Goal: Task Accomplishment & Management: Complete application form

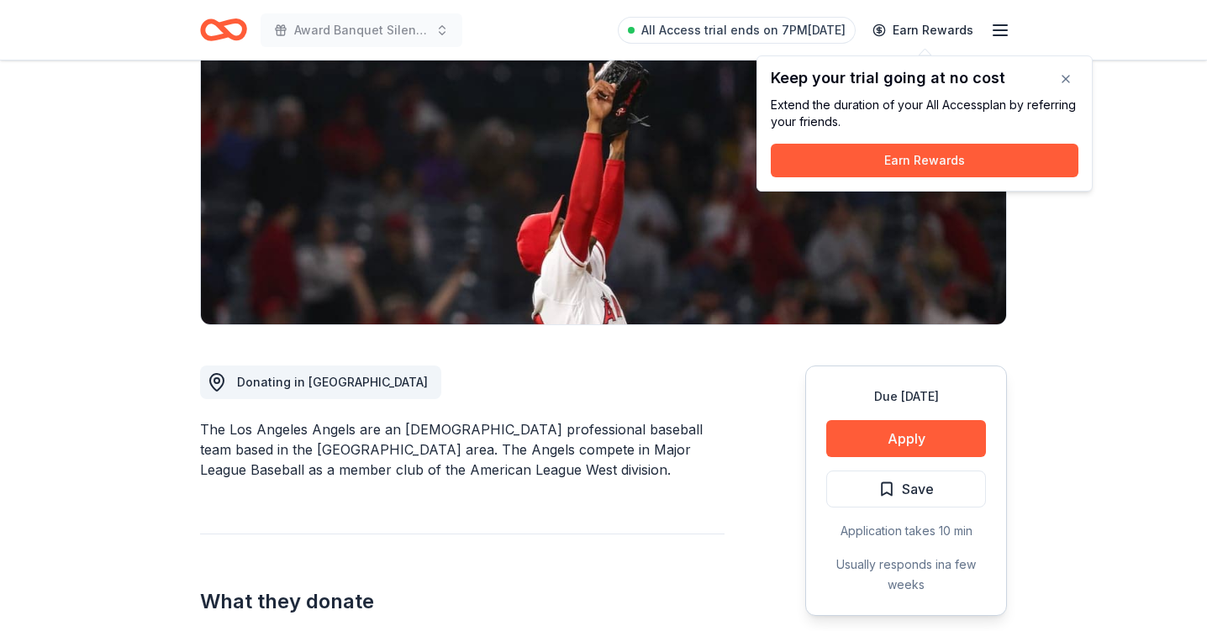
scroll to position [210, 0]
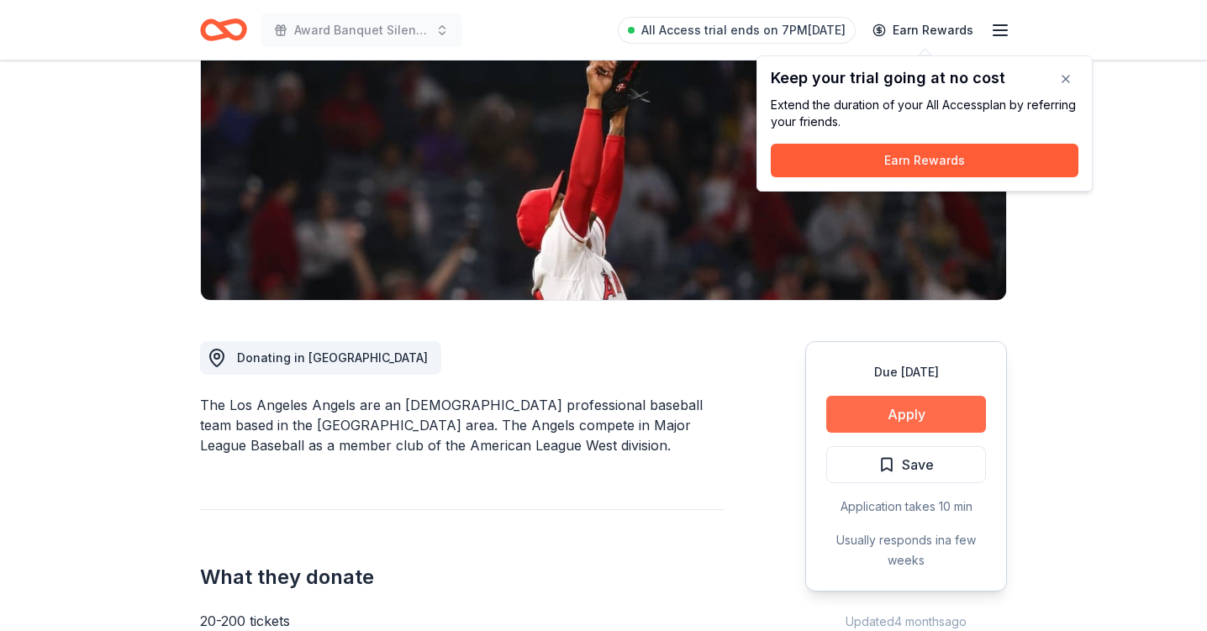
click at [912, 418] on button "Apply" at bounding box center [907, 414] width 160 height 37
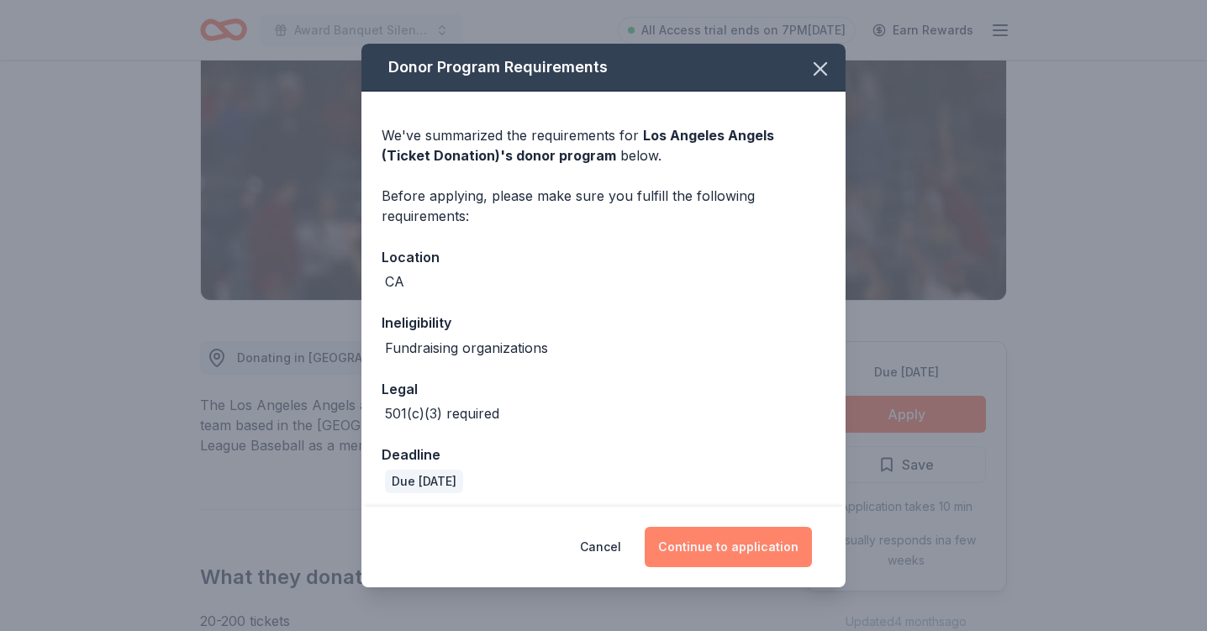
click at [726, 547] on button "Continue to application" at bounding box center [728, 547] width 167 height 40
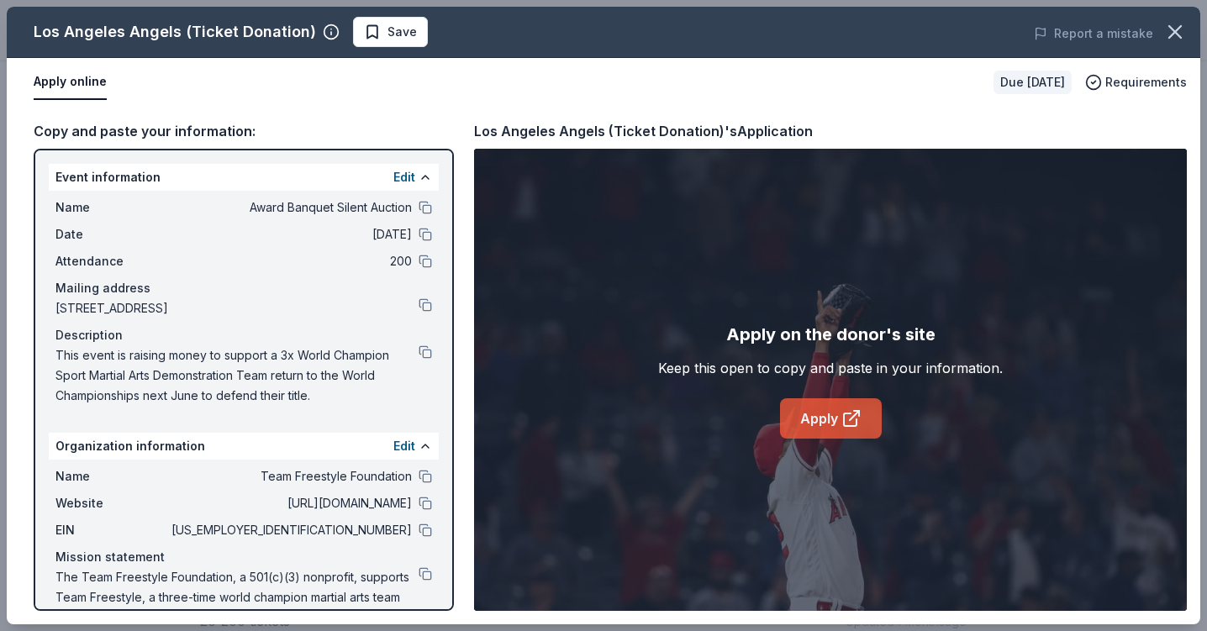
click at [824, 420] on link "Apply" at bounding box center [831, 419] width 102 height 40
click at [388, 32] on span "Save" at bounding box center [402, 32] width 29 height 20
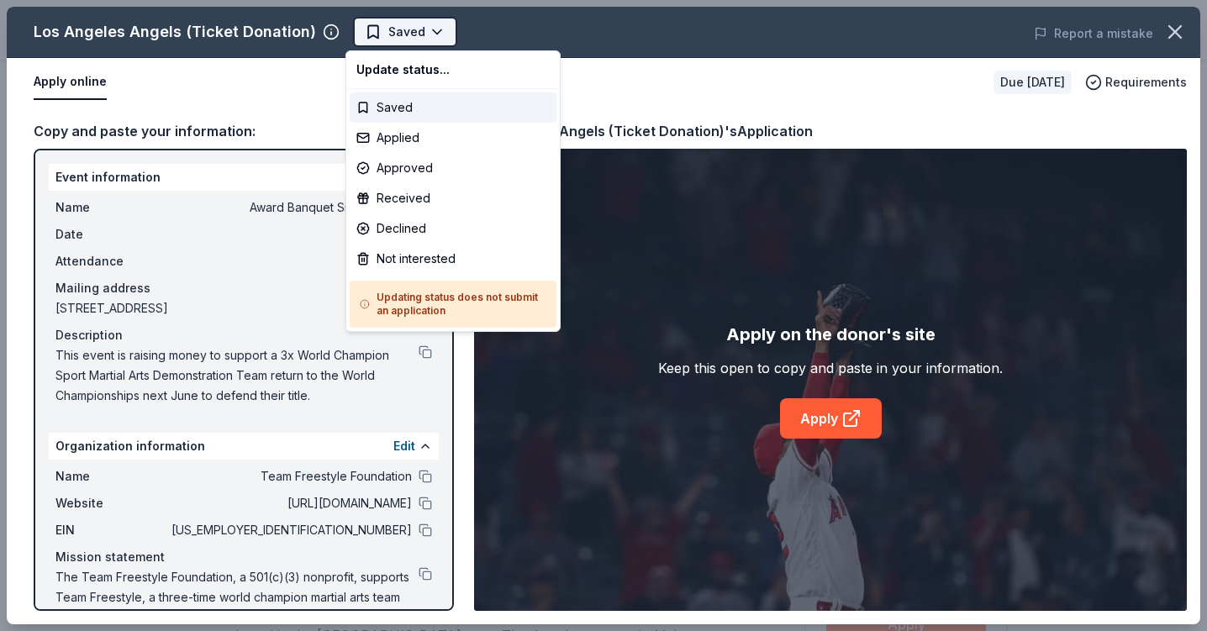
click at [431, 36] on body "Award Banquet Silent Auction All Access trial ends on 7PM, 10/11 Earn Rewards D…" at bounding box center [603, 315] width 1207 height 631
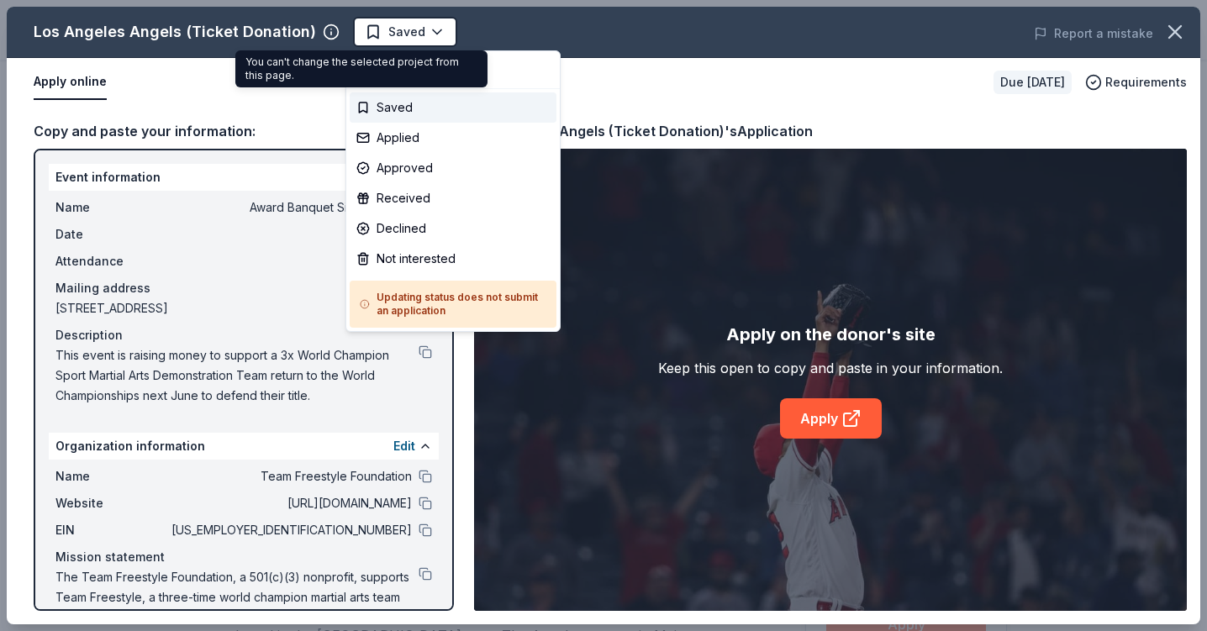
click at [422, 34] on body "Award Banquet Silent Auction Saved Apply Due in 39 days Share Los Angeles Angel…" at bounding box center [603, 315] width 1207 height 631
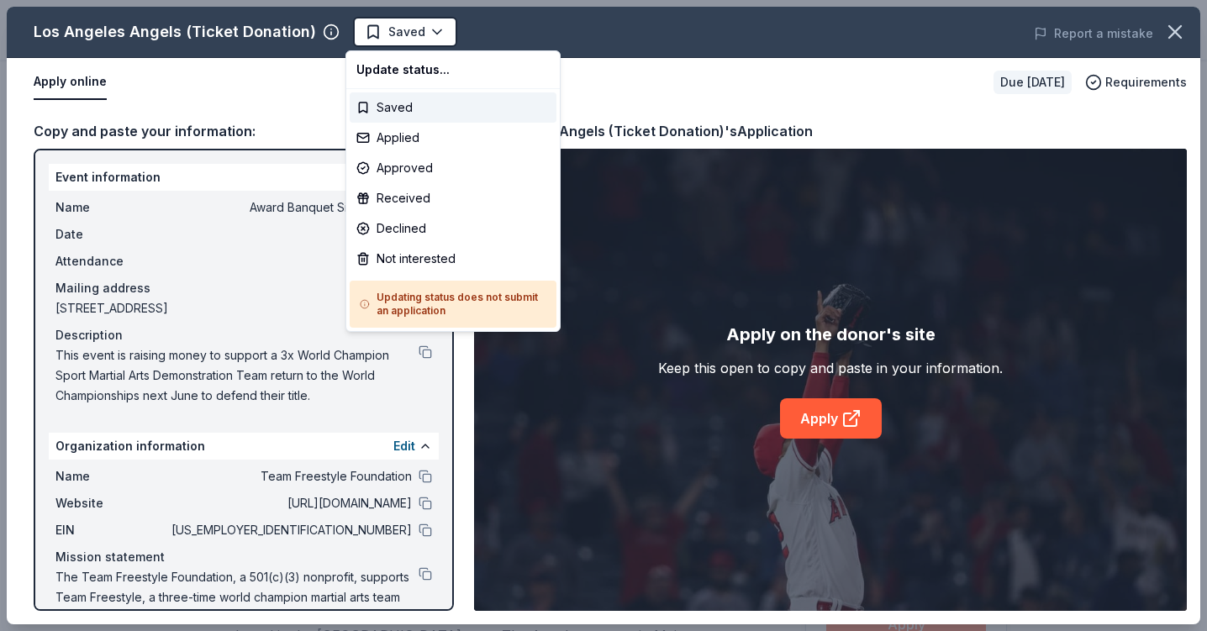
click at [422, 34] on body "Award Banquet Silent Auction Saved Apply Due in 39 days Share Los Angeles Angel…" at bounding box center [603, 315] width 1207 height 631
click at [362, 108] on div "Saved" at bounding box center [453, 107] width 207 height 30
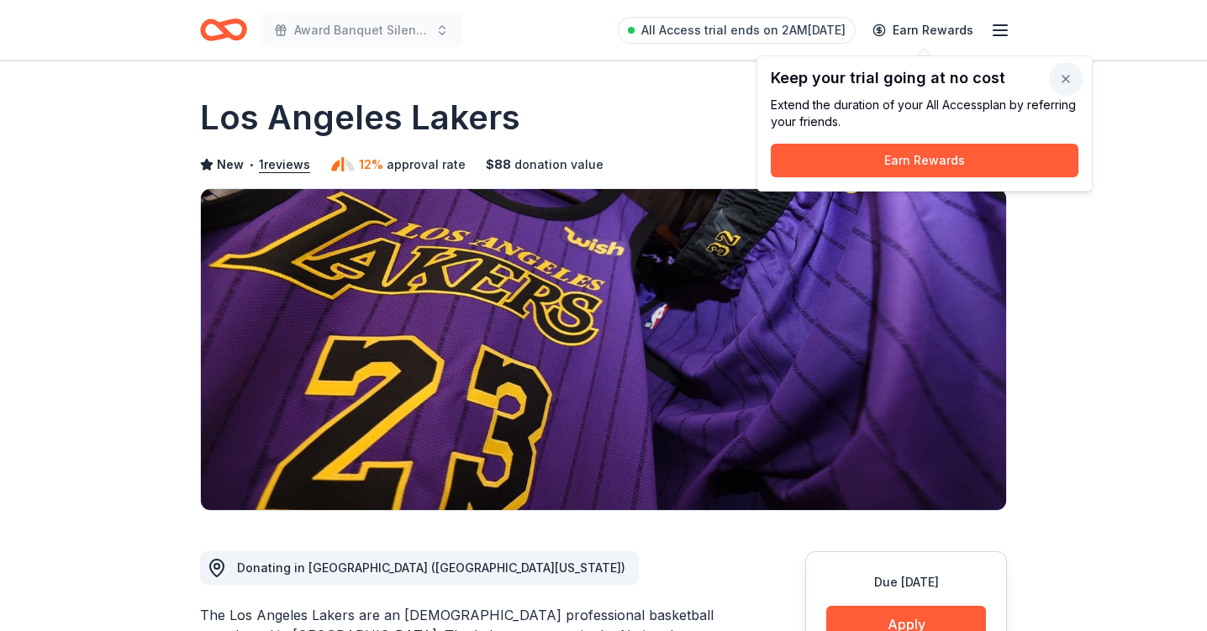
click at [1070, 81] on button "button" at bounding box center [1066, 79] width 34 height 34
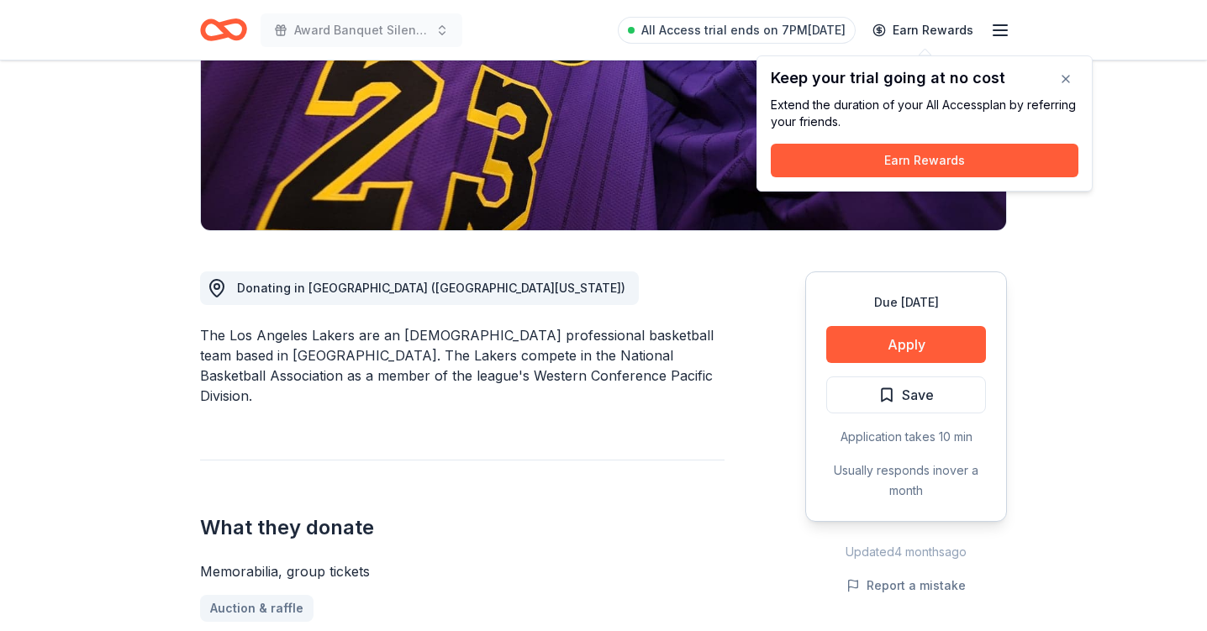
scroll to position [283, 0]
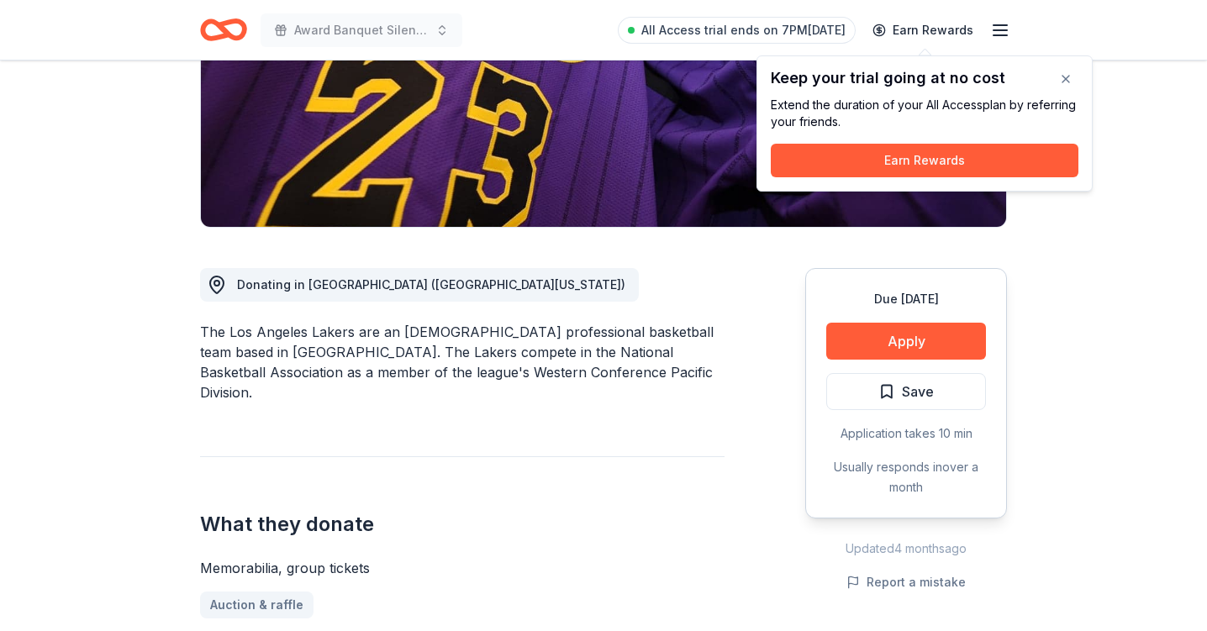
click at [580, 531] on div "What they donate Memorabilia, group tickets Auction & raffle Donation can be sh…" at bounding box center [462, 585] width 525 height 256
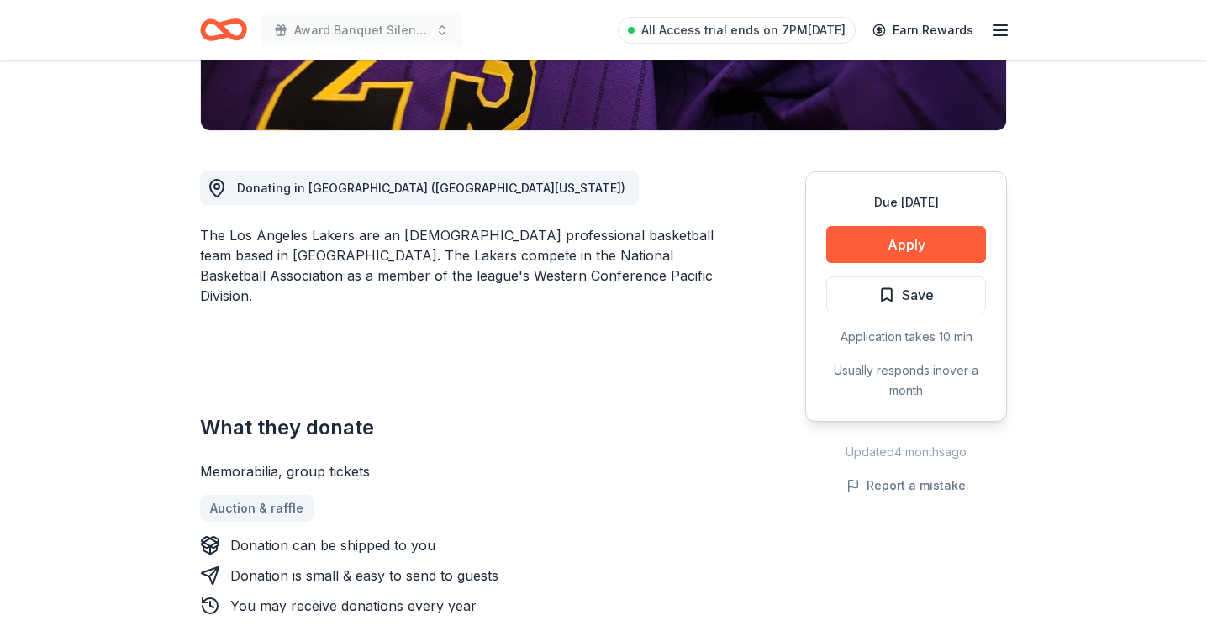
scroll to position [381, 0]
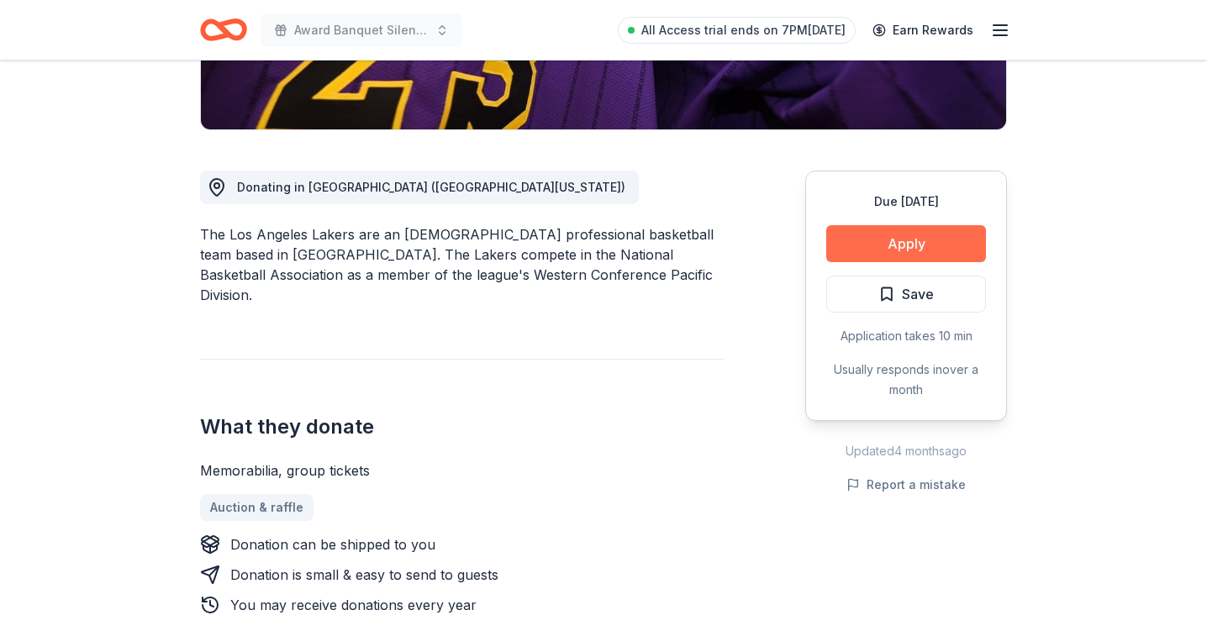
click at [906, 247] on button "Apply" at bounding box center [907, 243] width 160 height 37
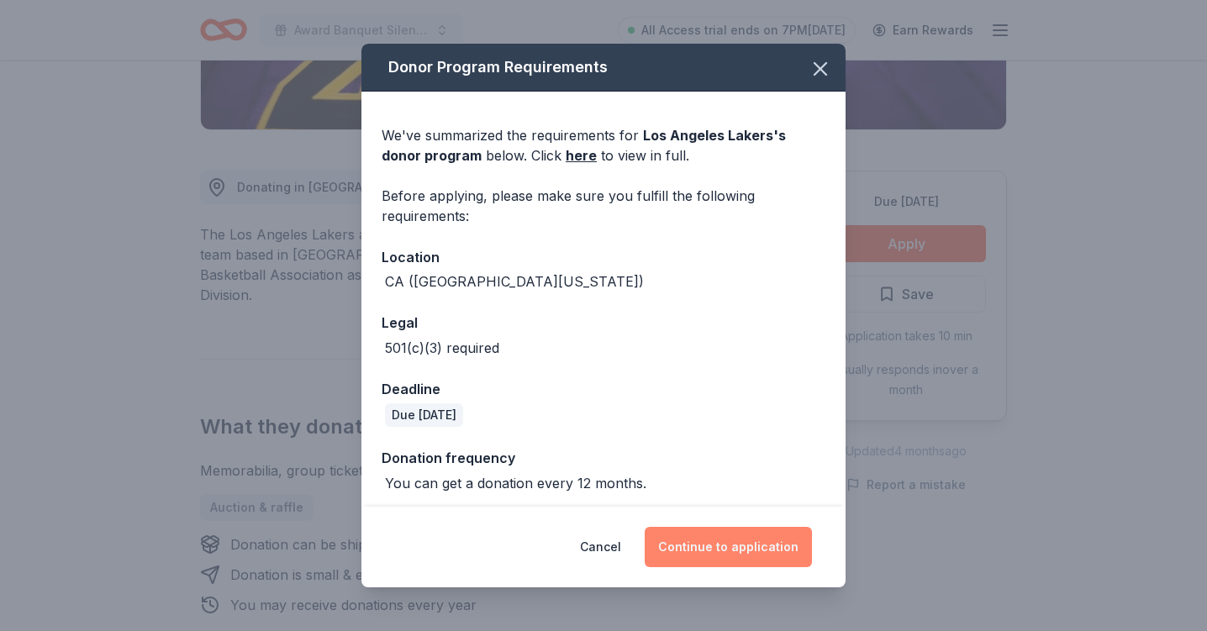
click at [721, 562] on button "Continue to application" at bounding box center [728, 547] width 167 height 40
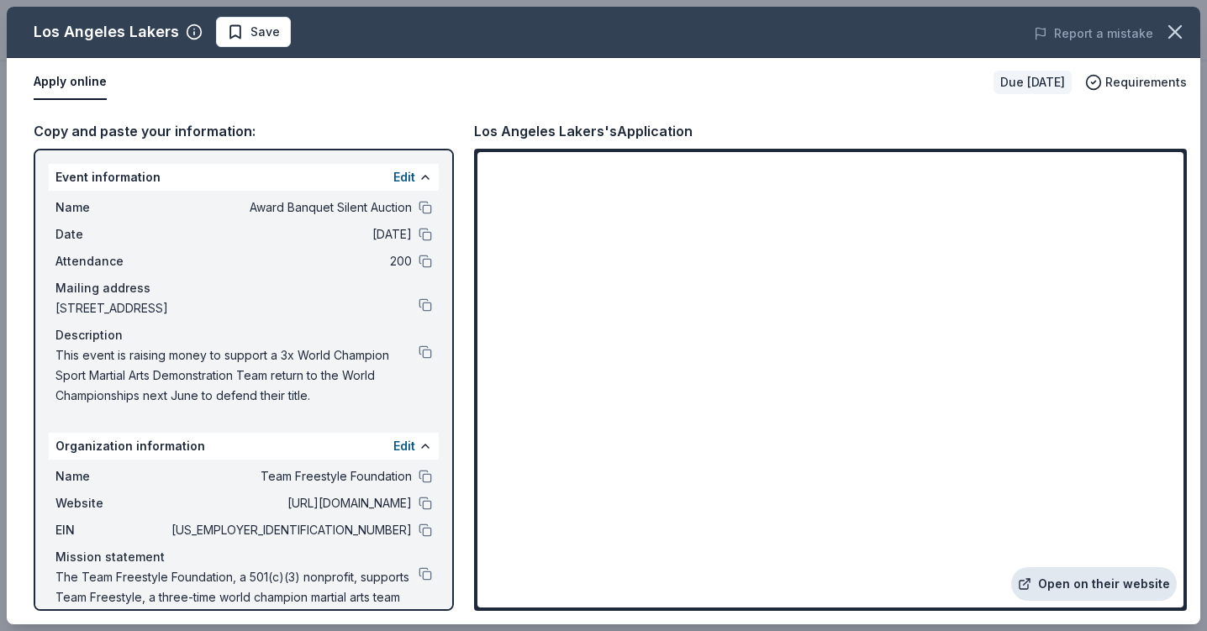
click at [1086, 591] on link "Open on their website" at bounding box center [1094, 585] width 166 height 34
click at [1171, 32] on icon "button" at bounding box center [1176, 32] width 24 height 24
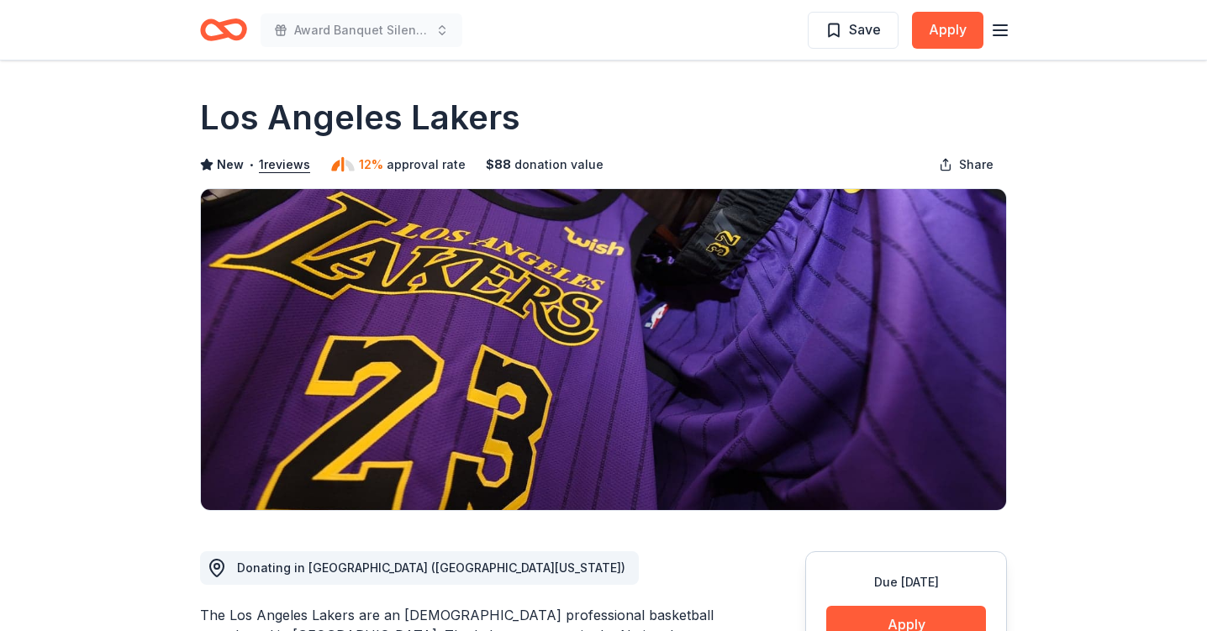
scroll to position [0, 0]
click at [874, 34] on span "Save" at bounding box center [865, 29] width 32 height 22
click at [870, 34] on html "Award Banquet Silent Auction Saved Apply Due in 18 days Share Los Angeles Laker…" at bounding box center [603, 315] width 1207 height 631
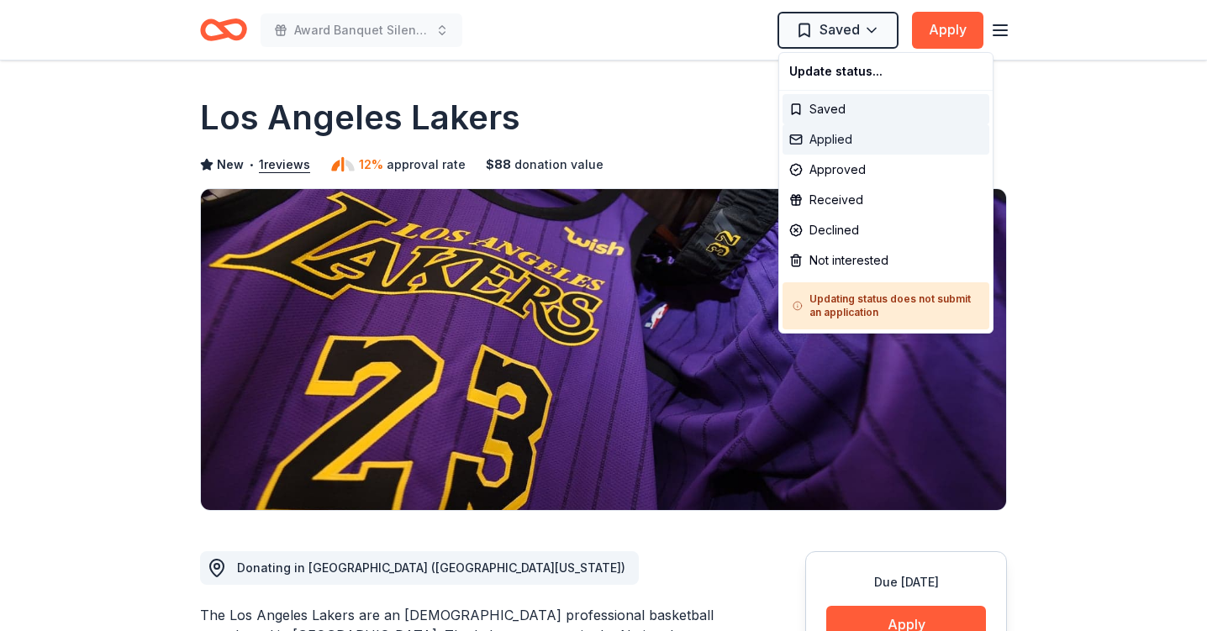
click at [852, 137] on div "Applied" at bounding box center [886, 139] width 207 height 30
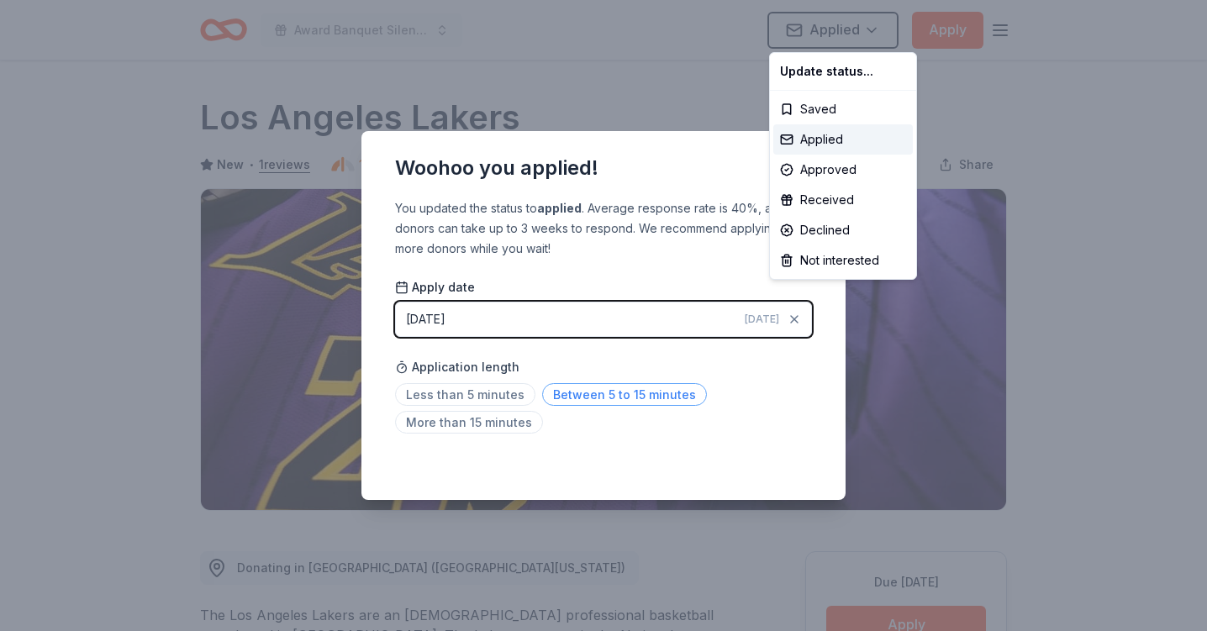
click at [554, 395] on html "Award Banquet Silent Auction Applied Apply Due in 18 days Share Los Angeles Lak…" at bounding box center [603, 315] width 1207 height 631
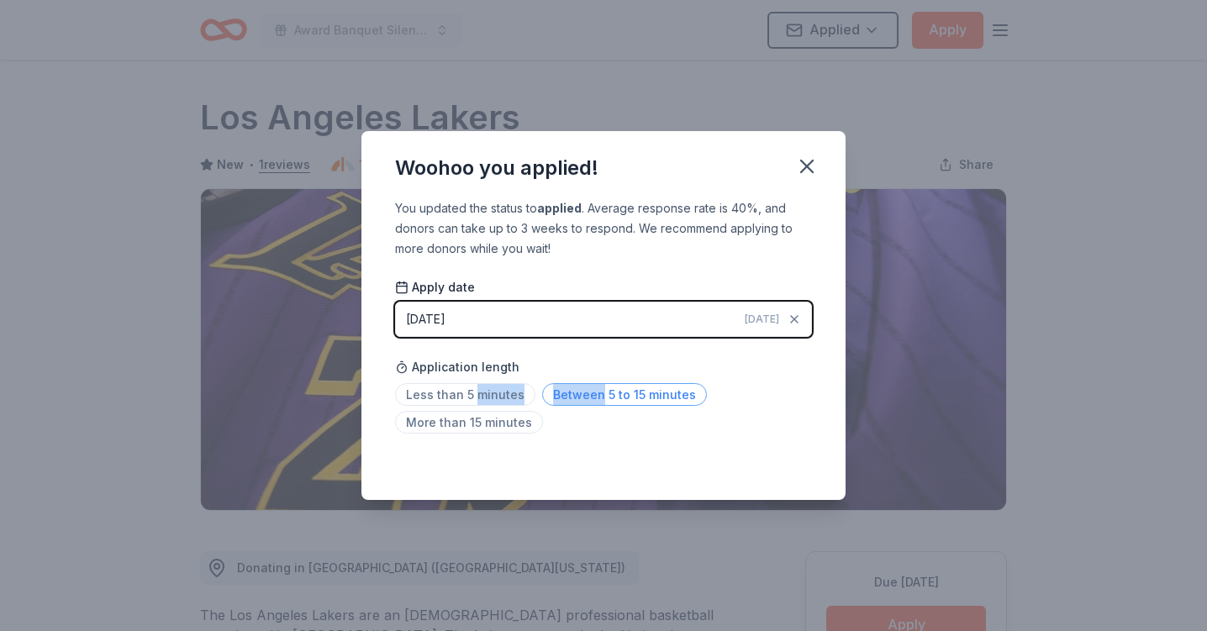
click at [554, 395] on span "Between 5 to 15 minutes" at bounding box center [624, 394] width 165 height 23
click at [498, 390] on span "Less than 5 minutes" at bounding box center [465, 394] width 140 height 23
click at [810, 175] on icon "button" at bounding box center [807, 167] width 24 height 24
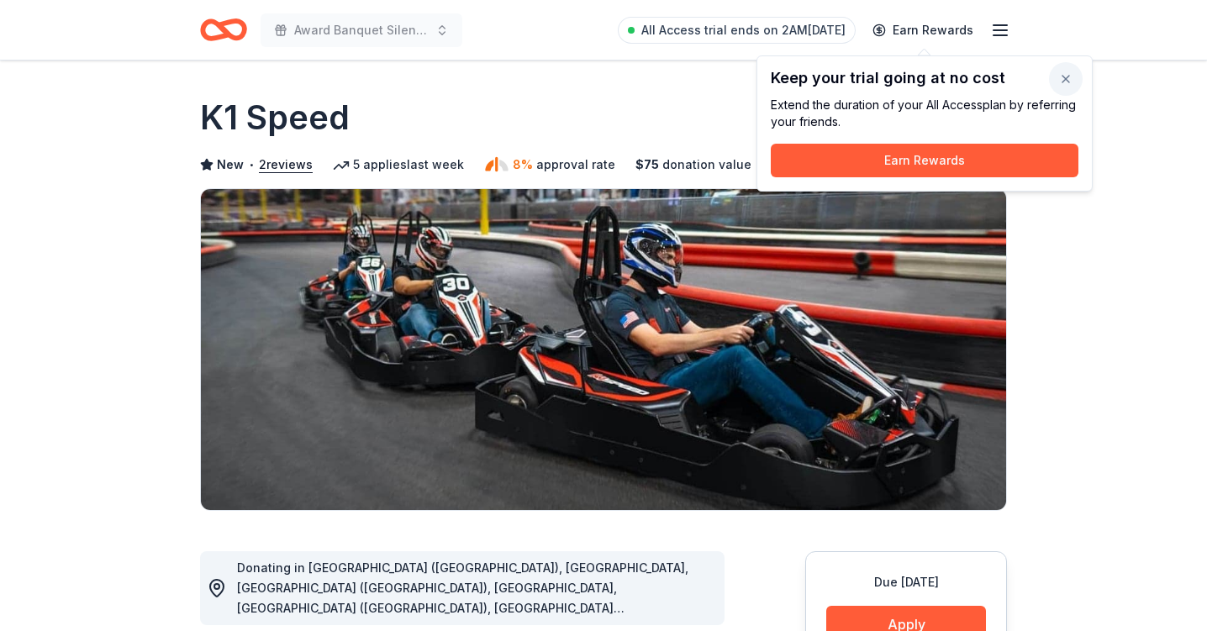
click at [1068, 78] on button "button" at bounding box center [1066, 79] width 34 height 34
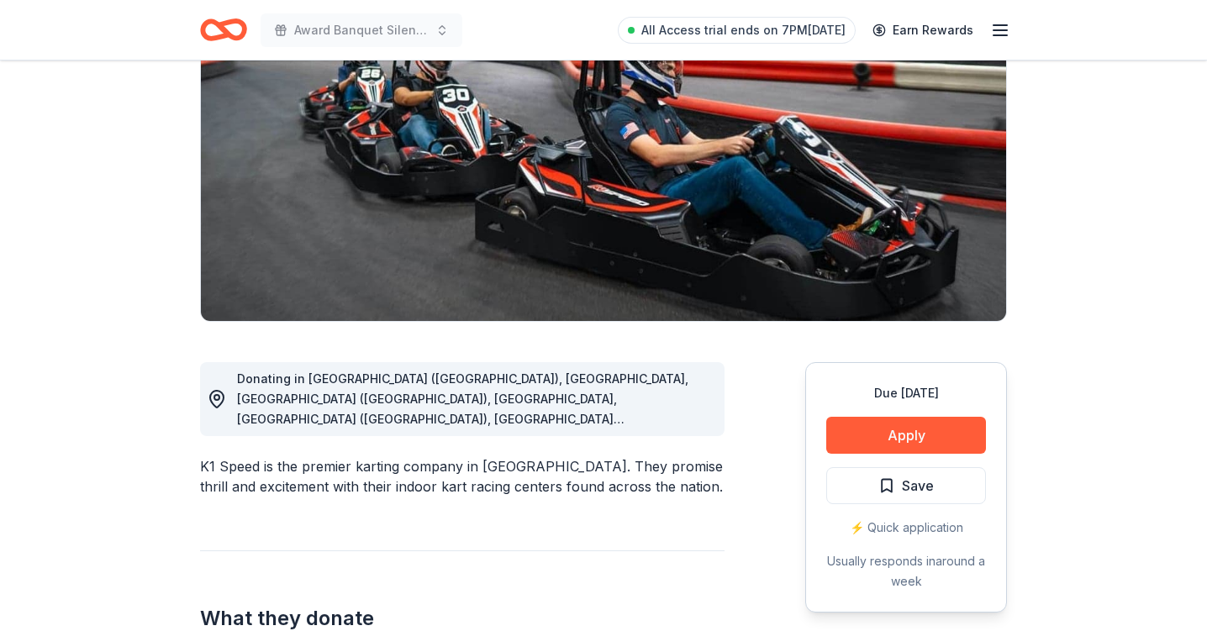
scroll to position [197, 0]
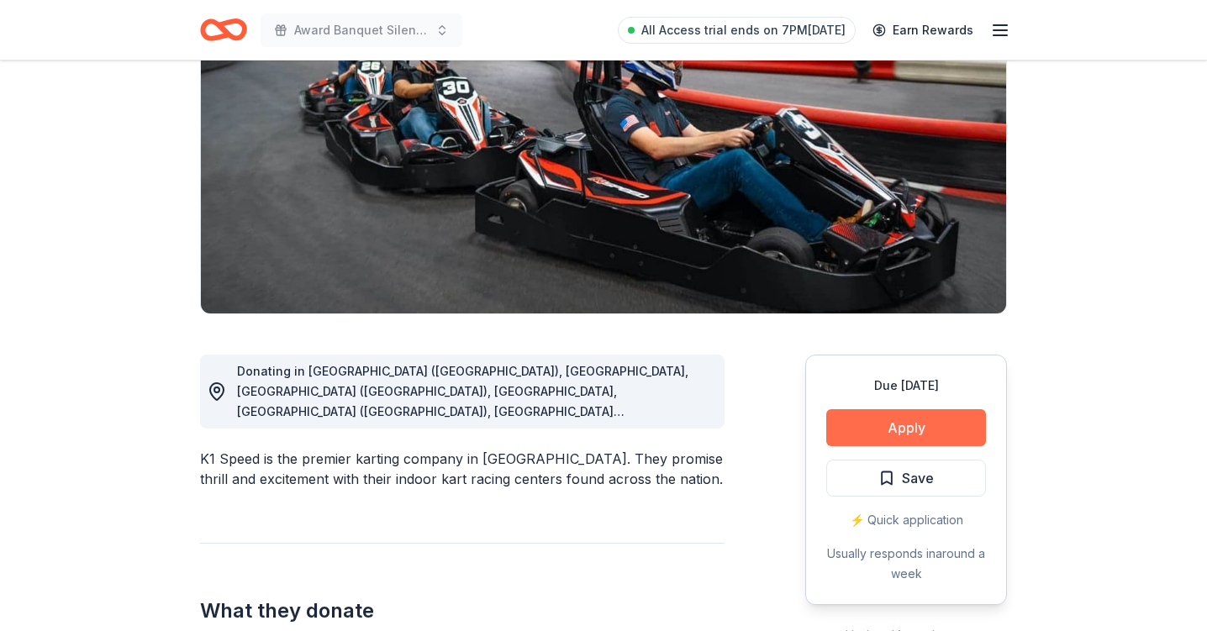
click at [910, 433] on button "Apply" at bounding box center [907, 427] width 160 height 37
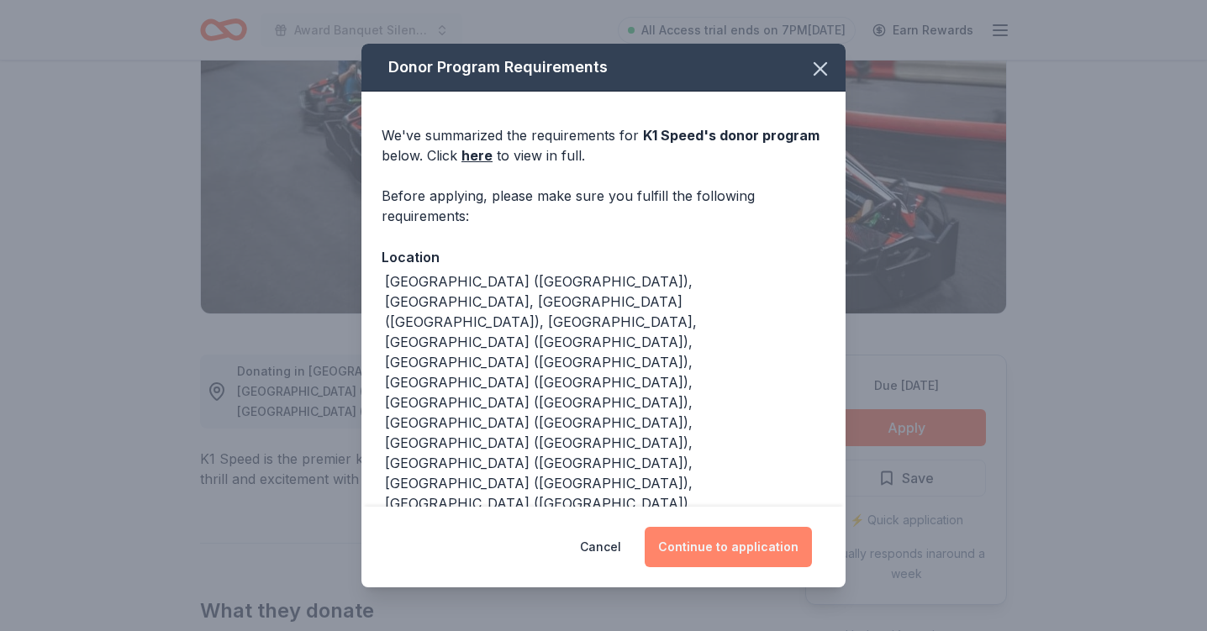
click at [705, 551] on button "Continue to application" at bounding box center [728, 547] width 167 height 40
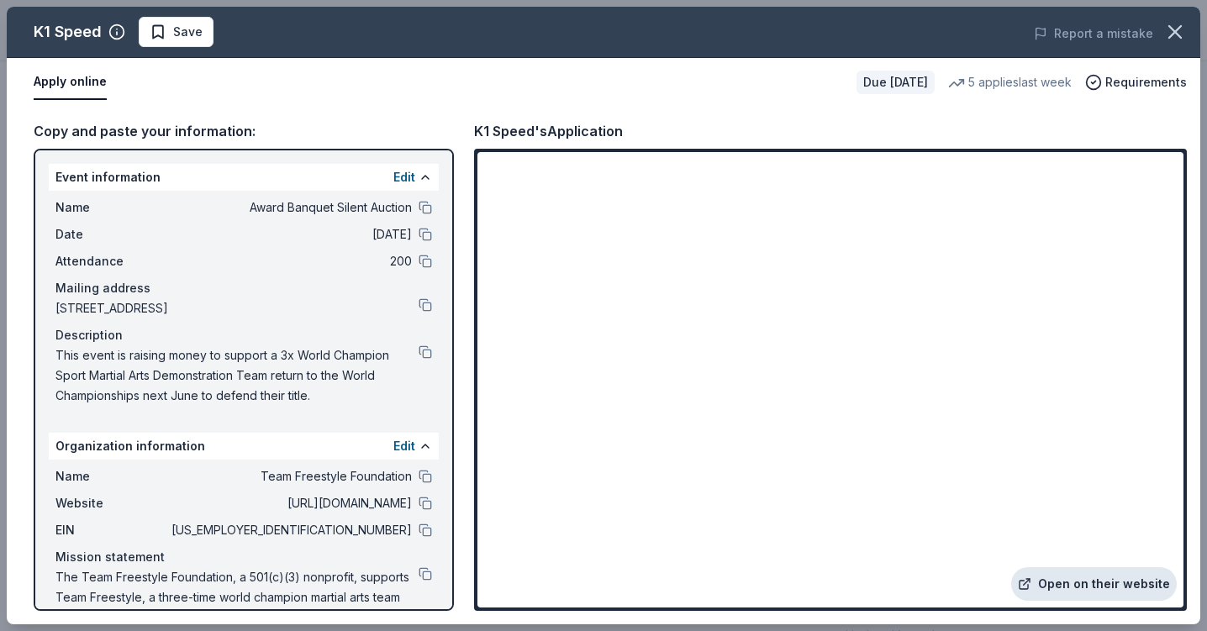
click at [1088, 587] on link "Open on their website" at bounding box center [1094, 585] width 166 height 34
click at [425, 478] on button at bounding box center [425, 476] width 13 height 13
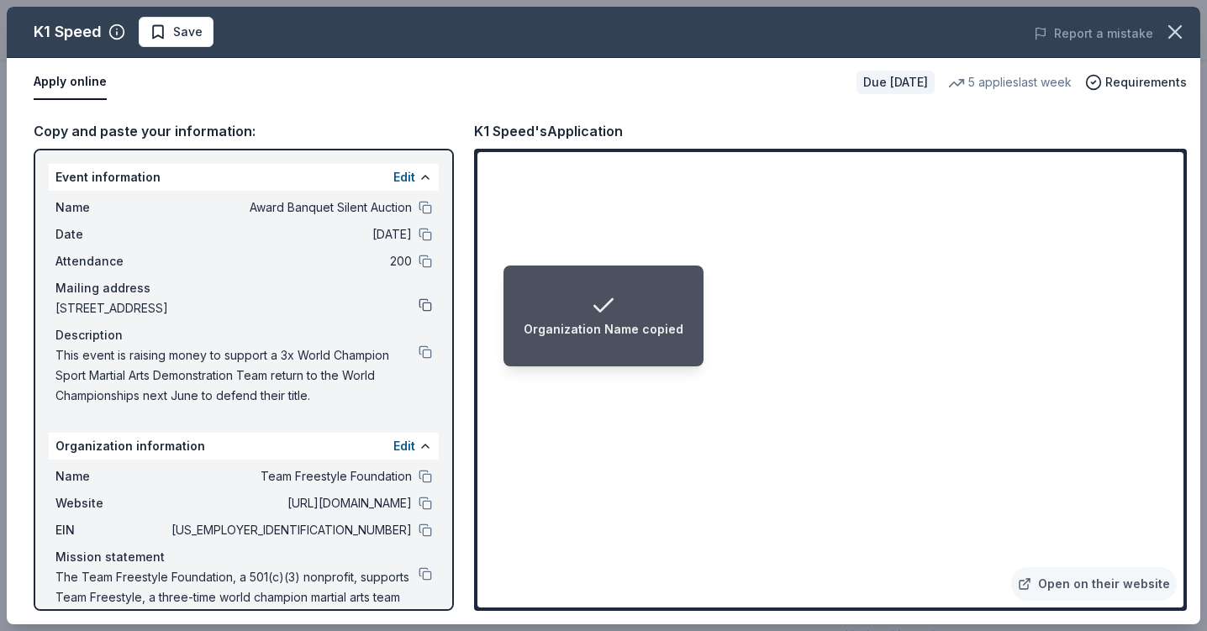
click at [425, 305] on button at bounding box center [425, 304] width 13 height 13
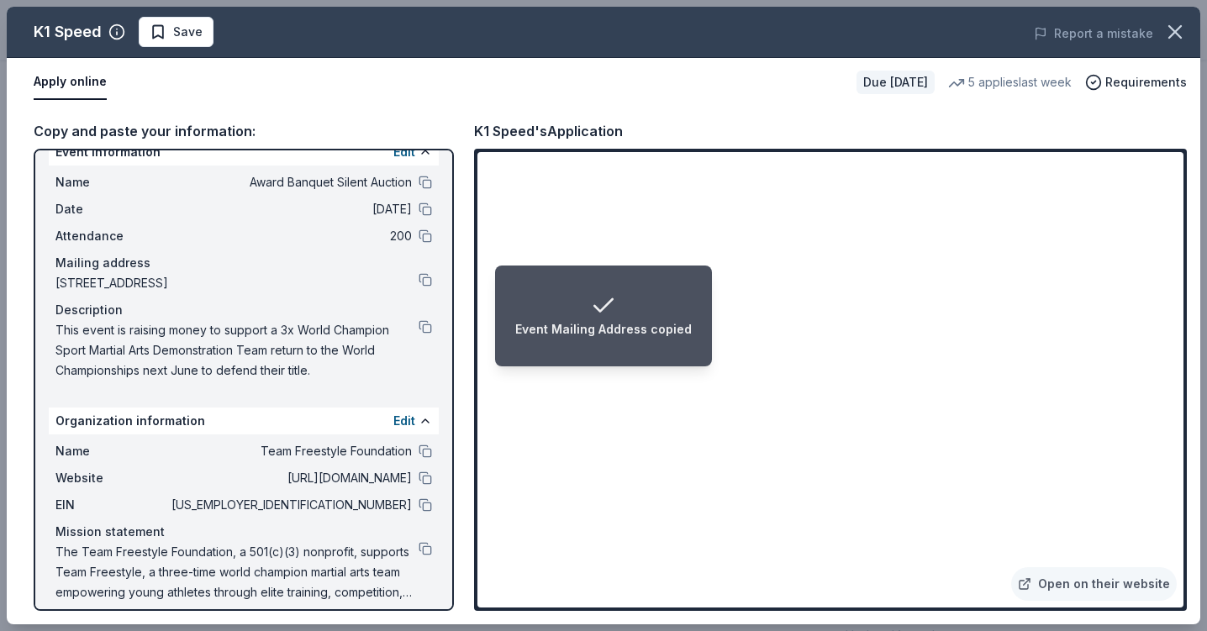
scroll to position [26, 0]
click at [428, 504] on button at bounding box center [425, 504] width 13 height 13
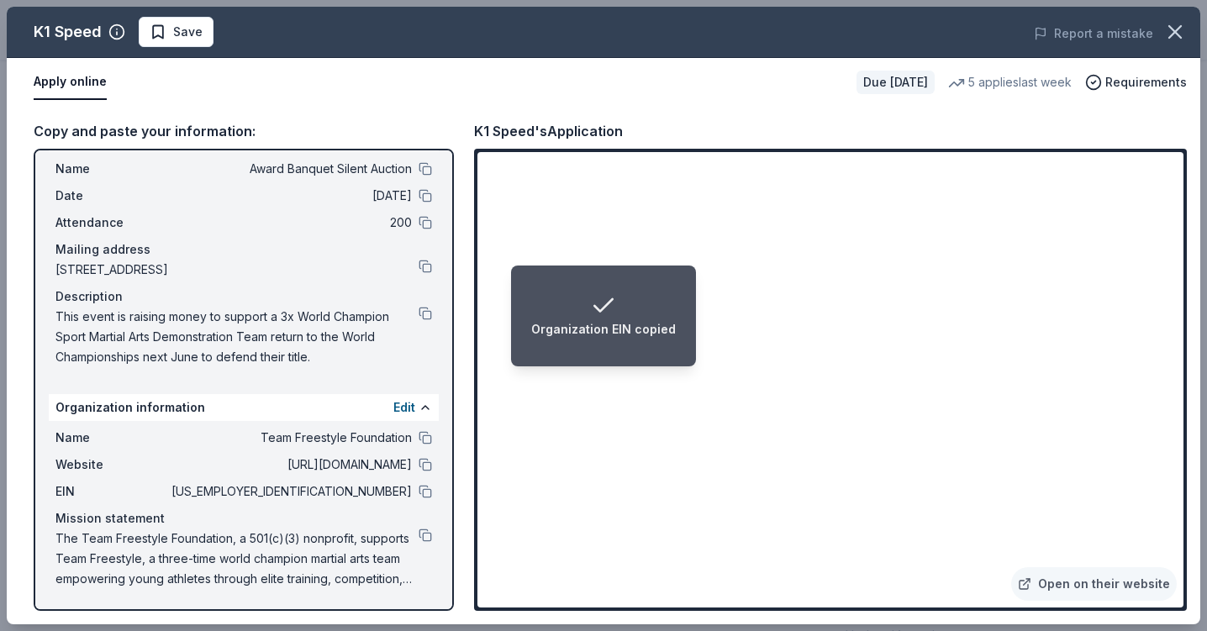
scroll to position [39, 0]
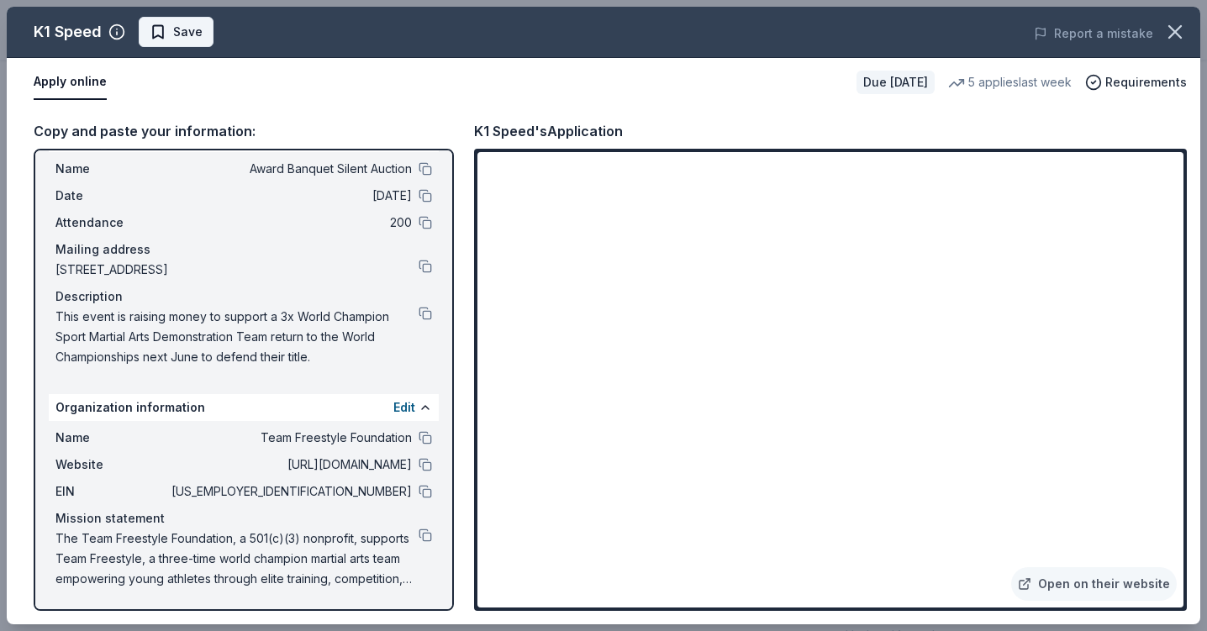
click at [148, 32] on button "Save" at bounding box center [176, 32] width 75 height 30
click at [227, 33] on html "Award Banquet Silent Auction All Access trial ends on 7PM[DATE] Earn Rewards Du…" at bounding box center [603, 118] width 1207 height 631
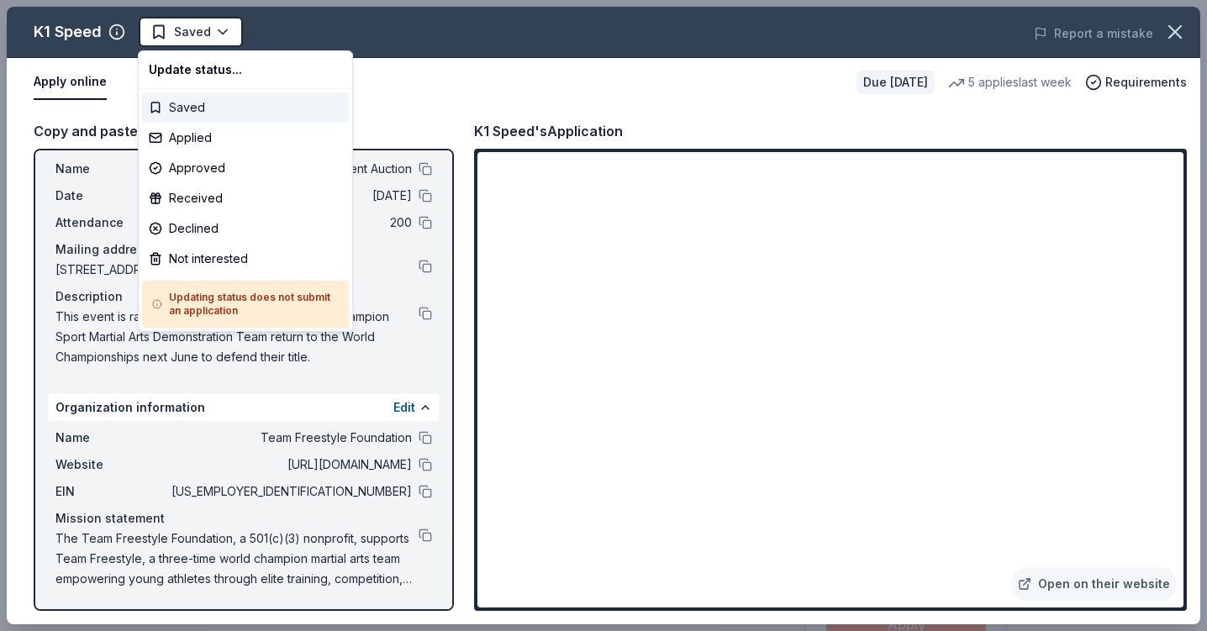
scroll to position [0, 0]
click at [209, 144] on div "Applied" at bounding box center [245, 138] width 207 height 30
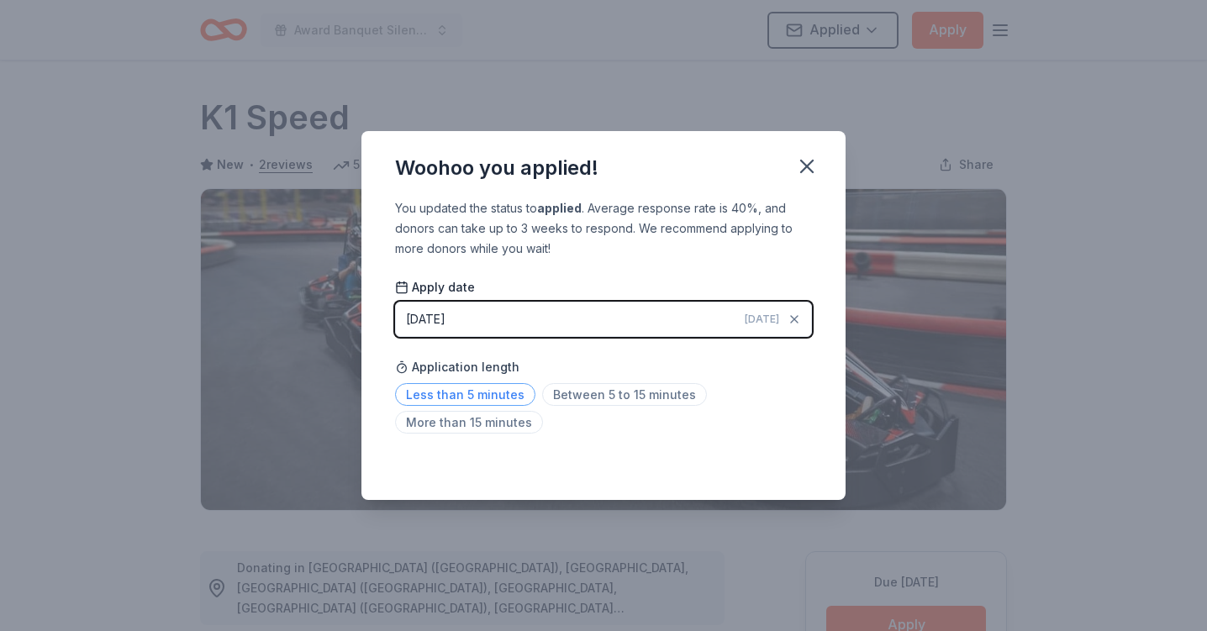
click at [497, 399] on span "Less than 5 minutes" at bounding box center [465, 394] width 140 height 23
click at [798, 167] on icon "button" at bounding box center [807, 167] width 24 height 24
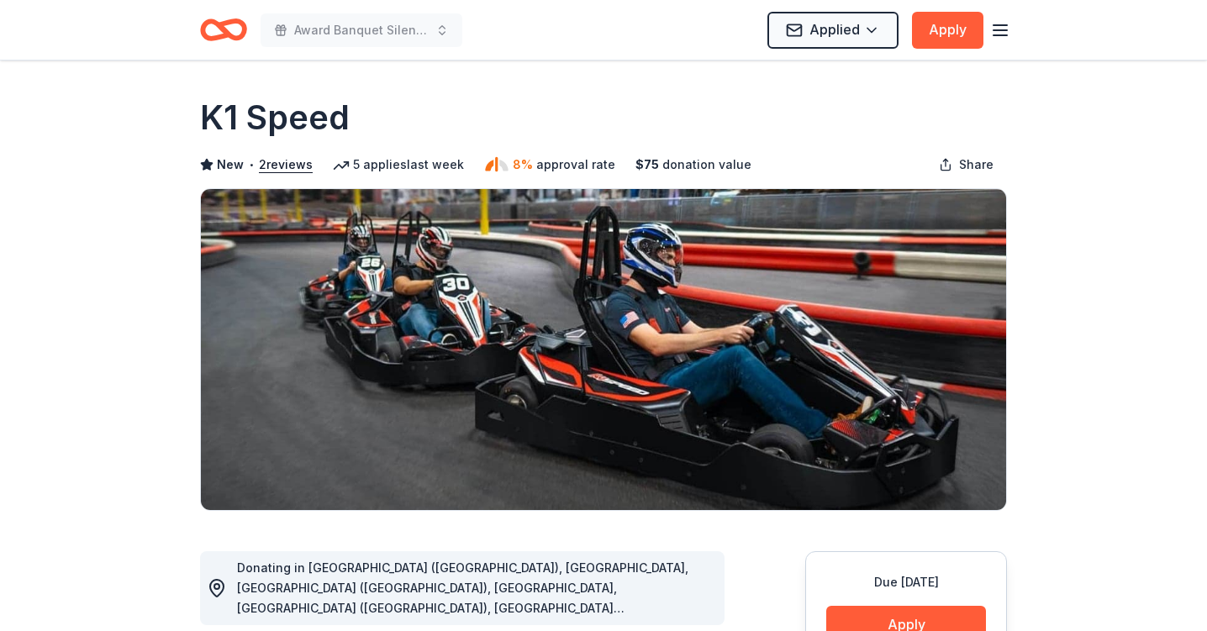
click at [223, 33] on icon "Home" at bounding box center [223, 30] width 47 height 40
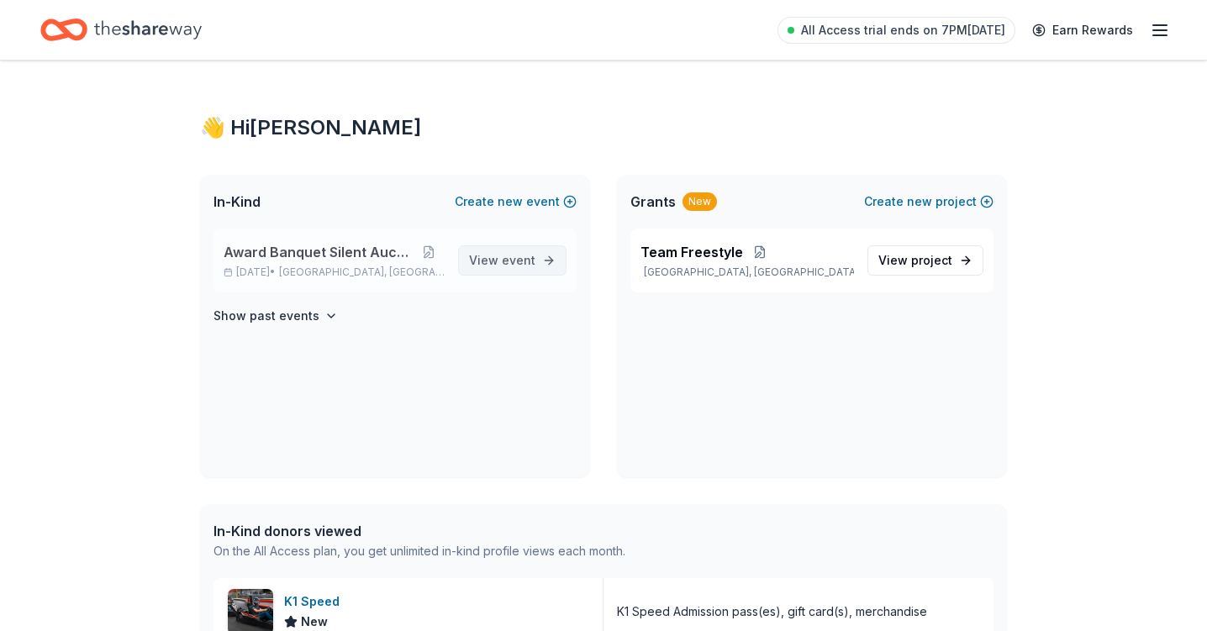
click at [507, 263] on span "event" at bounding box center [519, 260] width 34 height 14
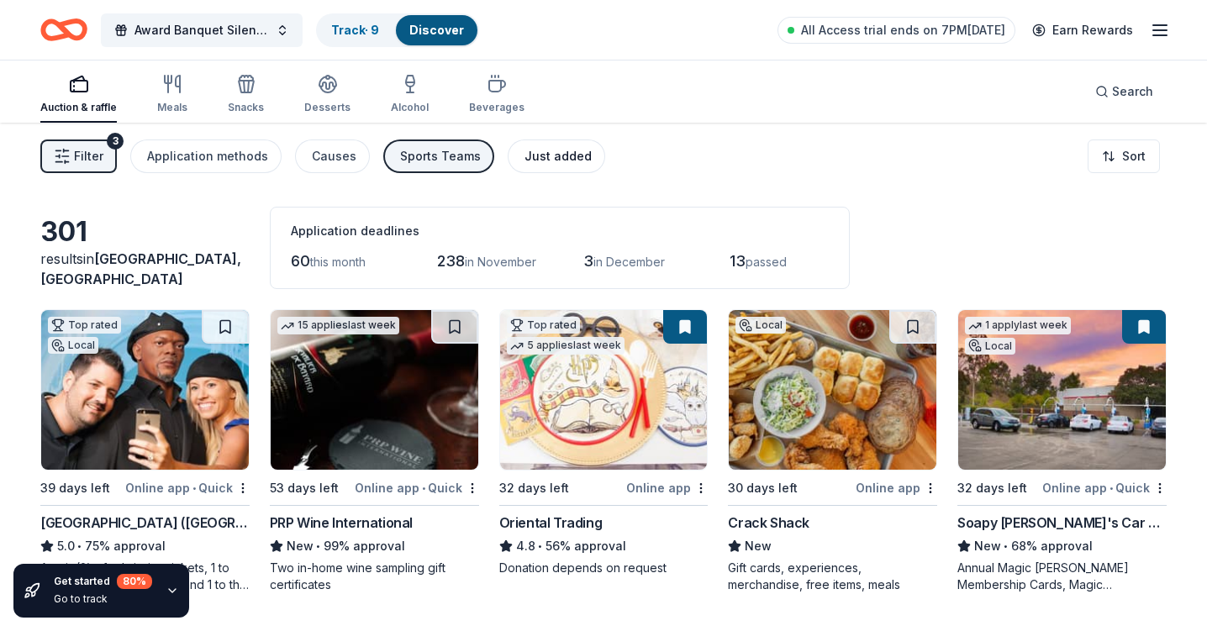
click at [551, 155] on div "Just added" at bounding box center [558, 156] width 67 height 20
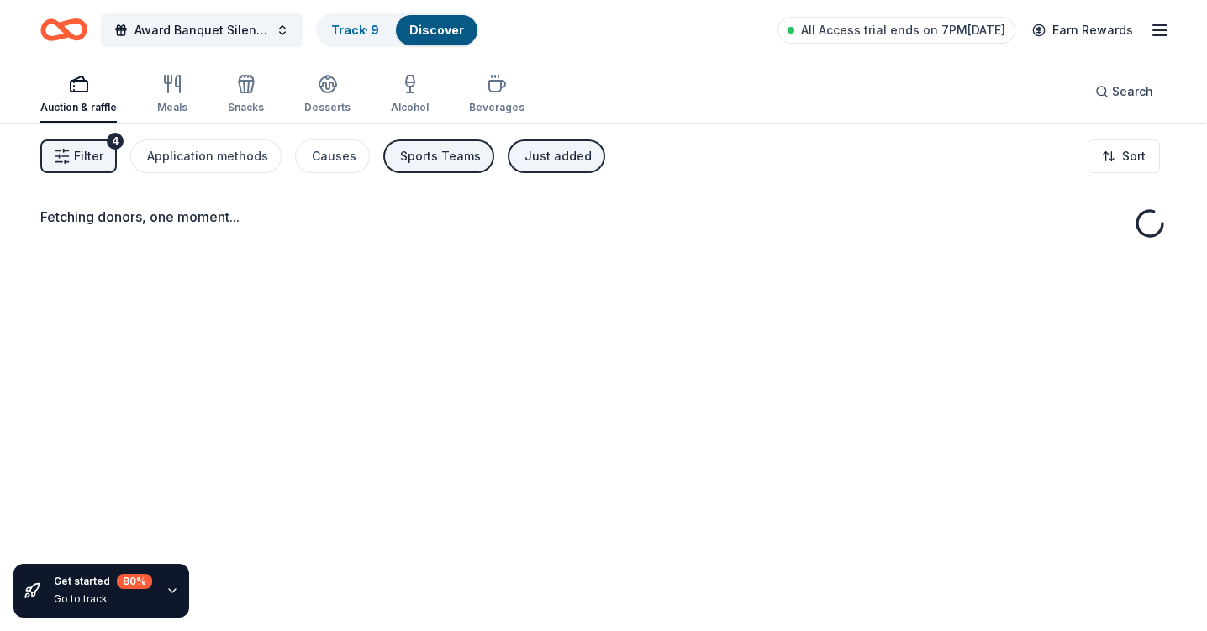
click at [447, 165] on div "Sports Teams" at bounding box center [440, 156] width 81 height 20
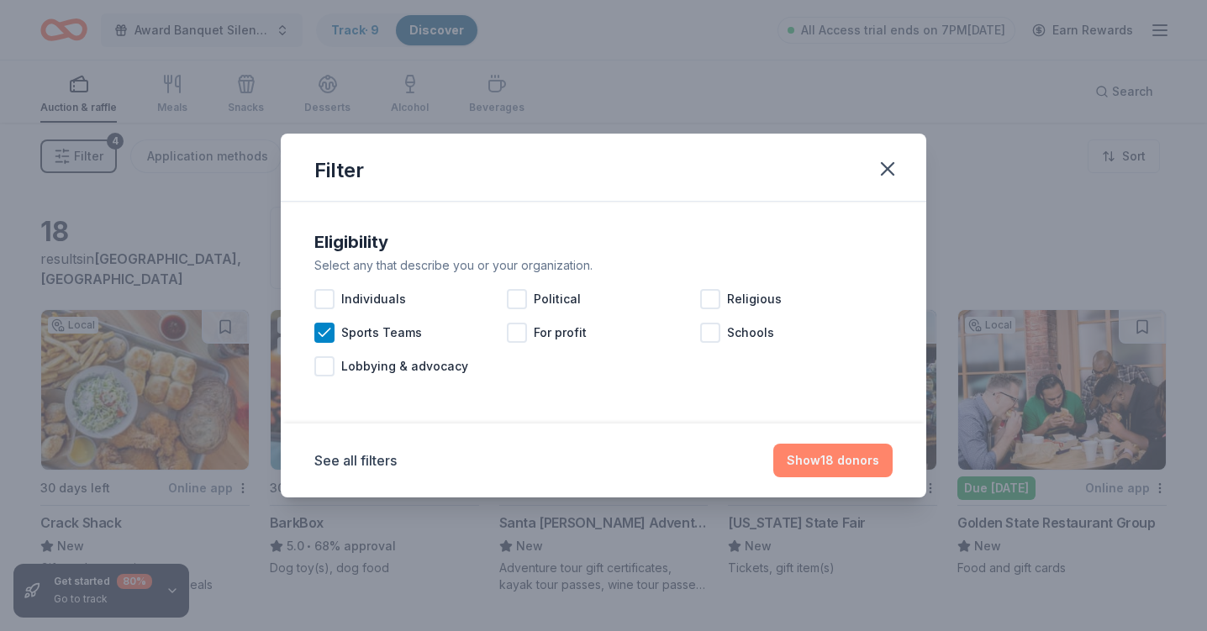
click at [832, 463] on button "Show 18 donors" at bounding box center [833, 461] width 119 height 34
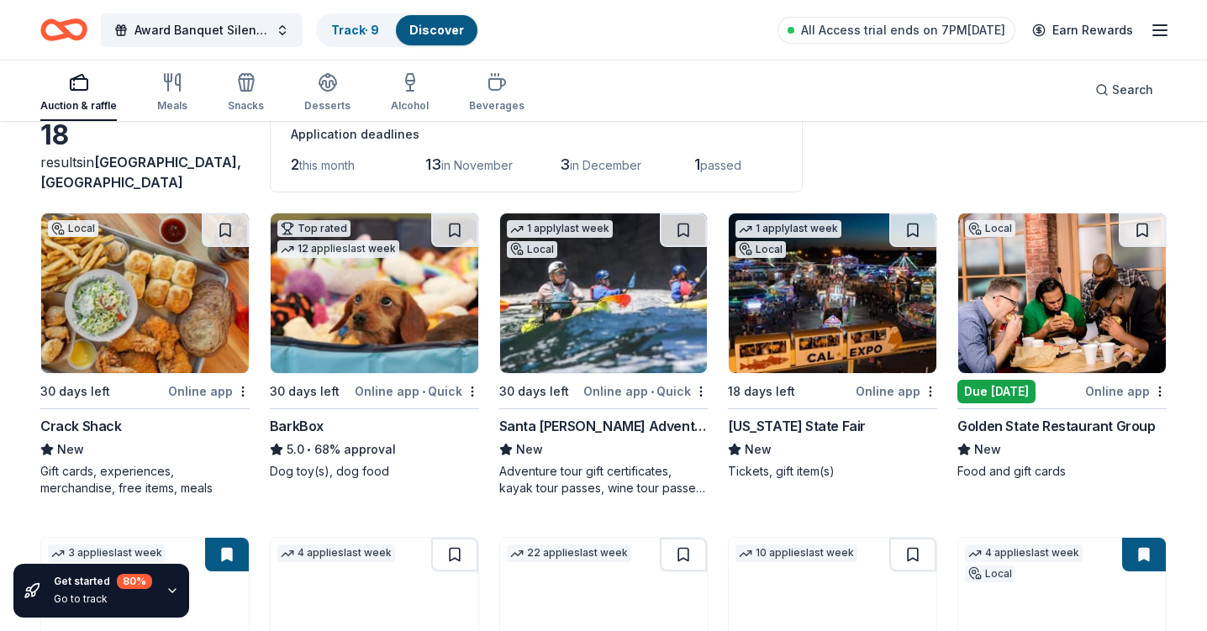
scroll to position [98, 0]
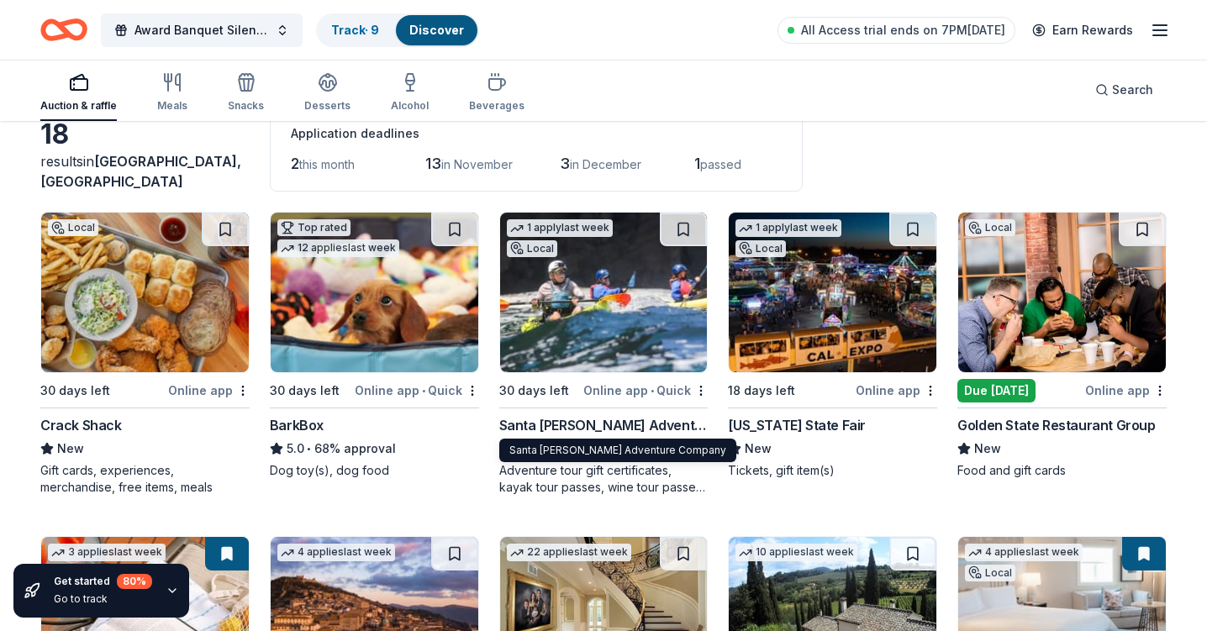
click at [618, 427] on div "Santa [PERSON_NAME] Adventure Company" at bounding box center [603, 425] width 209 height 20
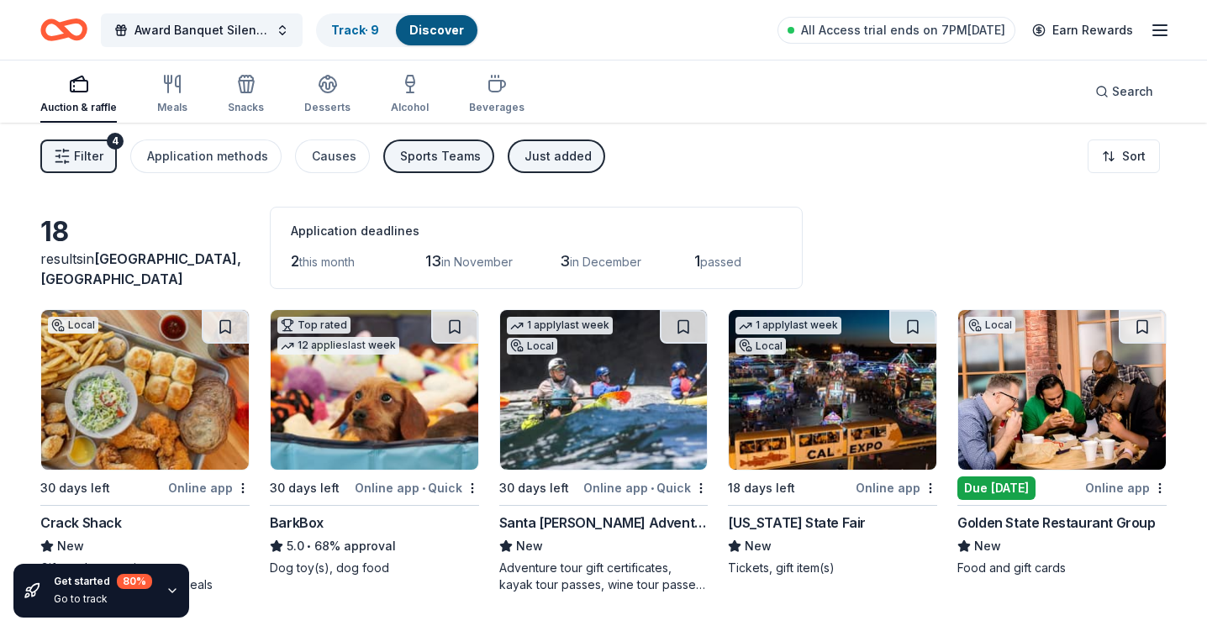
scroll to position [0, 0]
click at [421, 164] on div "Sports Teams" at bounding box center [440, 156] width 81 height 20
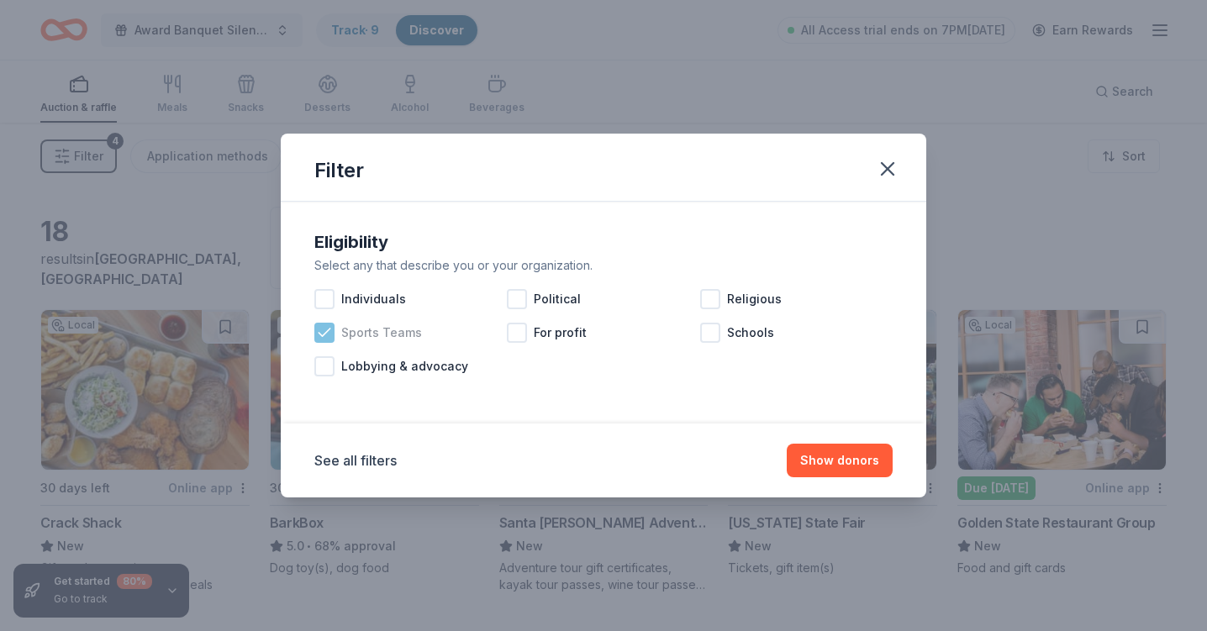
click at [329, 330] on icon at bounding box center [324, 333] width 11 height 8
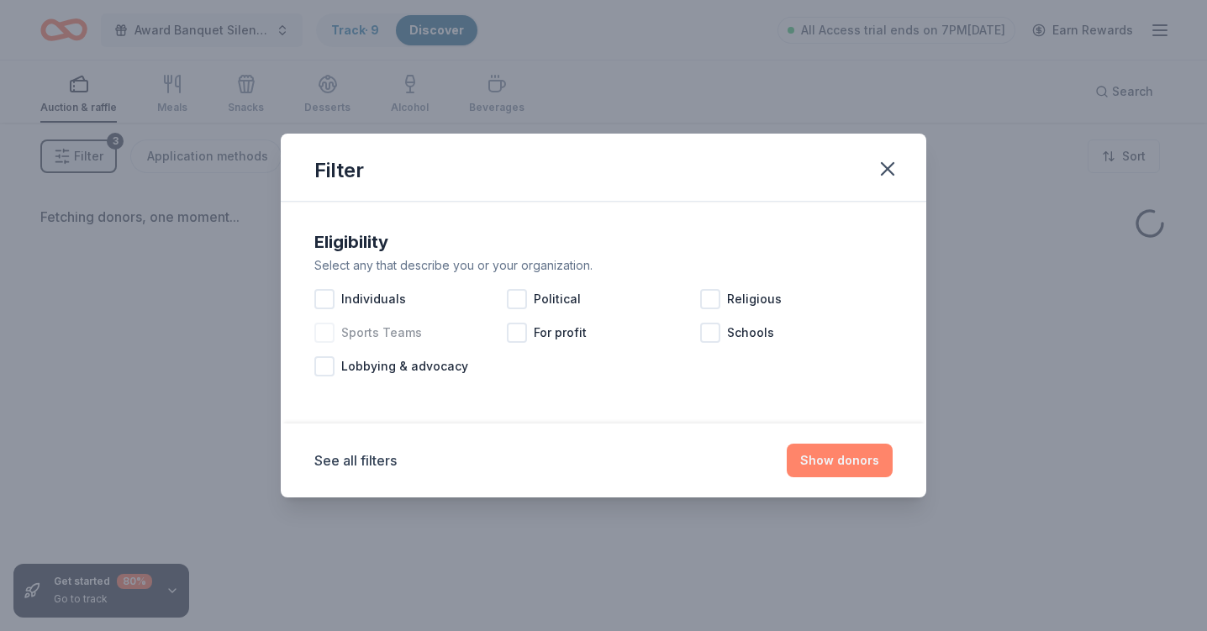
click at [840, 456] on button "Show donors" at bounding box center [840, 461] width 106 height 34
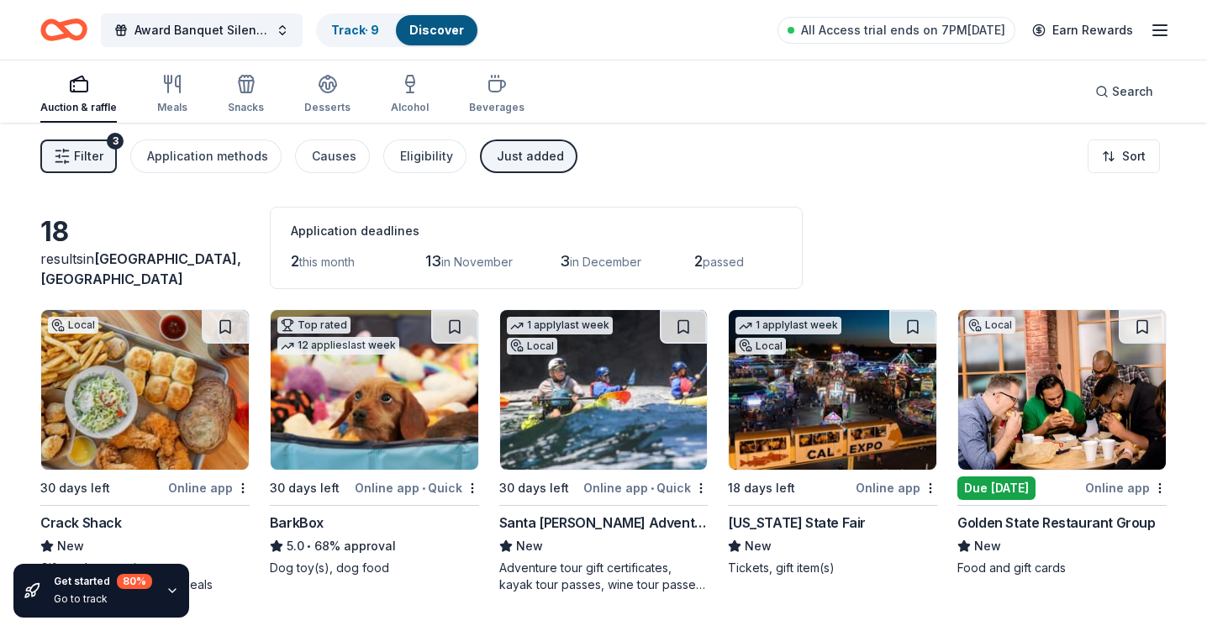
click at [104, 150] on button "Filter 3" at bounding box center [78, 157] width 77 height 34
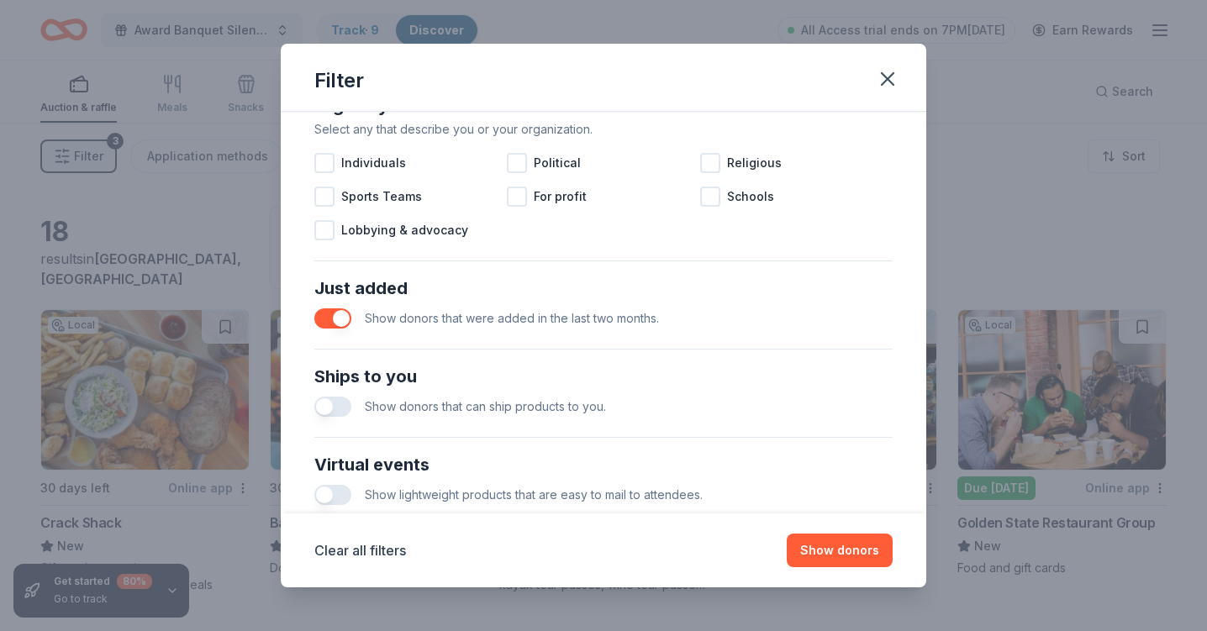
scroll to position [515, 0]
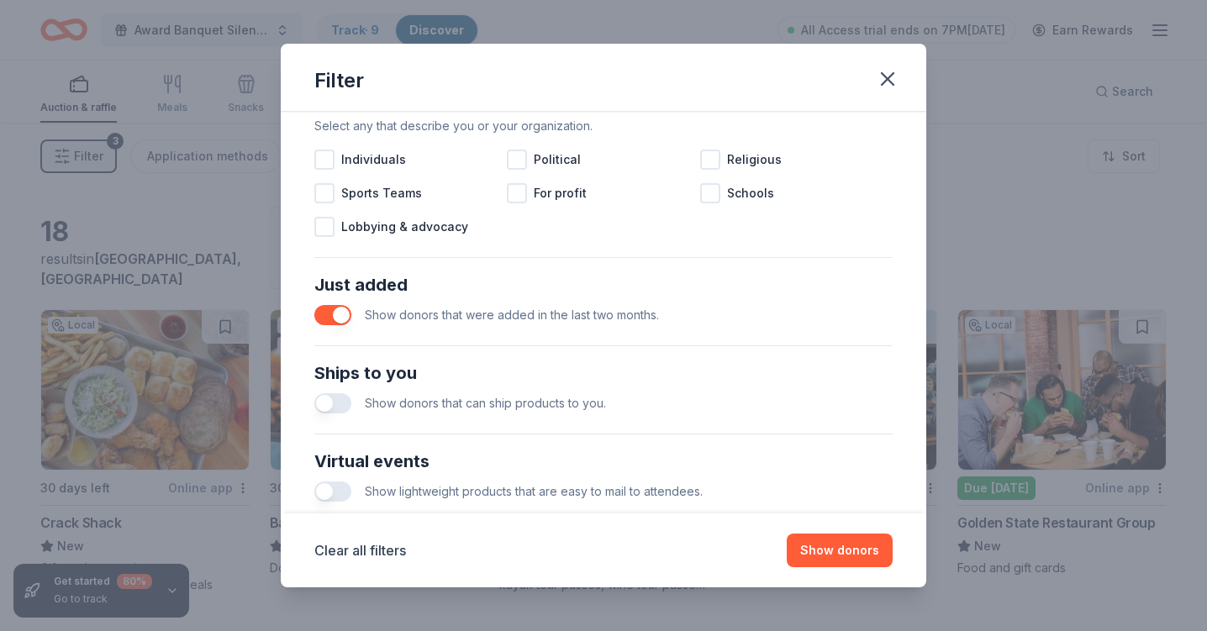
click at [330, 319] on button "button" at bounding box center [332, 315] width 37 height 20
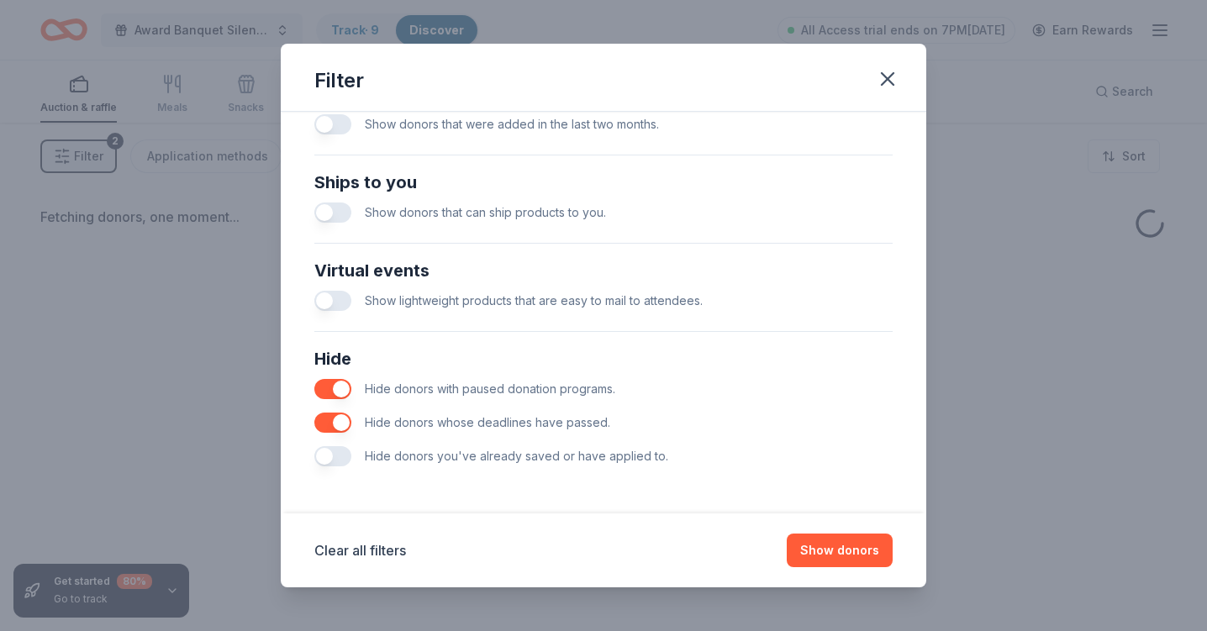
scroll to position [706, 0]
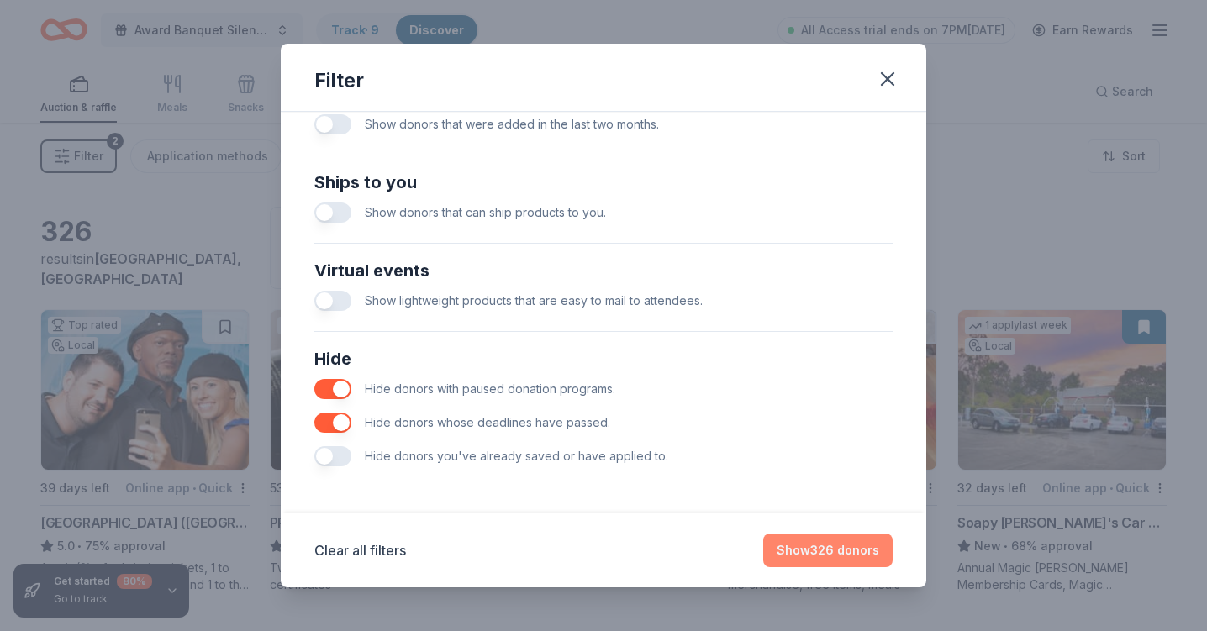
click at [796, 559] on button "Show 326 donors" at bounding box center [827, 551] width 129 height 34
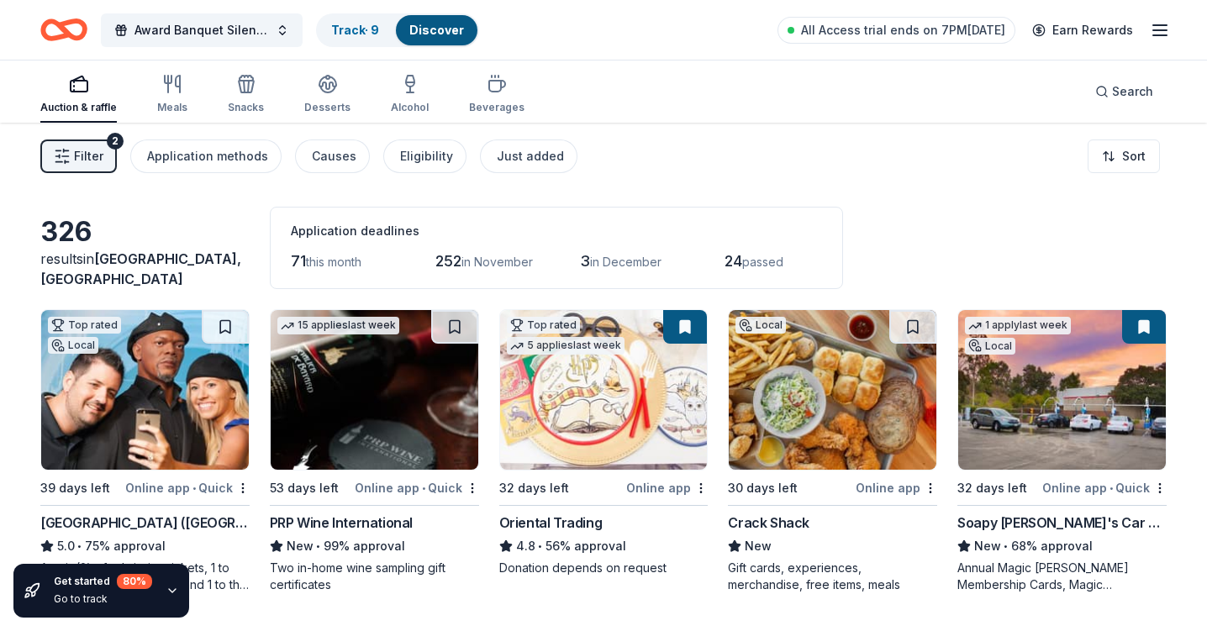
scroll to position [0, 0]
click at [499, 158] on div "Just added" at bounding box center [530, 156] width 67 height 20
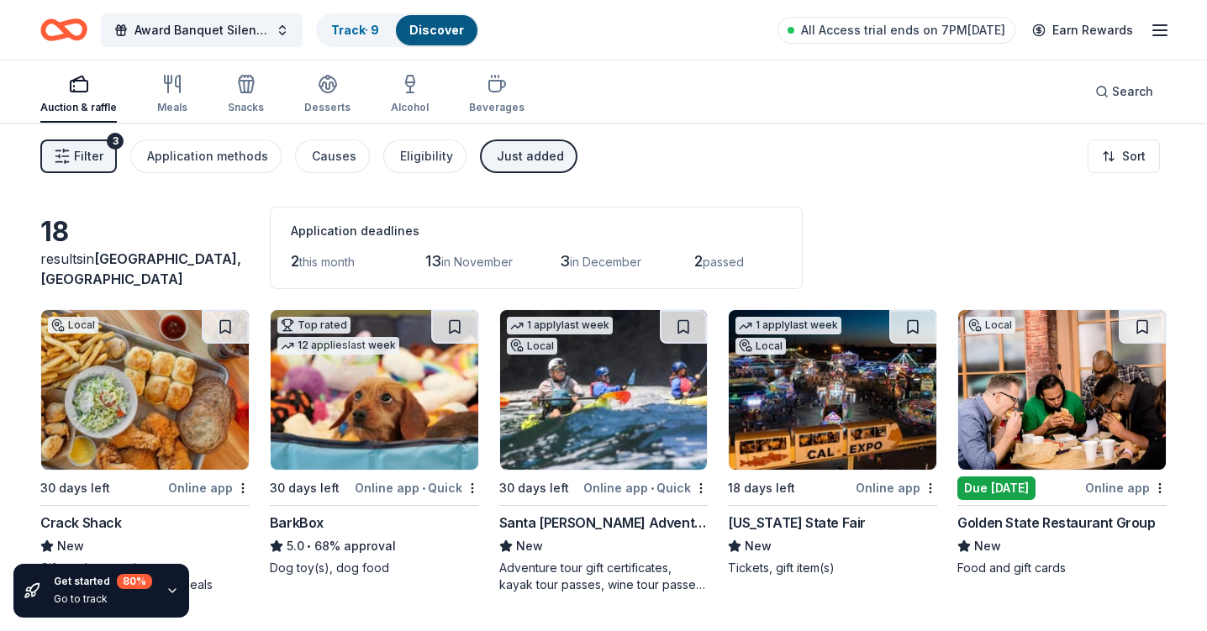
click at [523, 157] on div "Just added" at bounding box center [530, 156] width 67 height 20
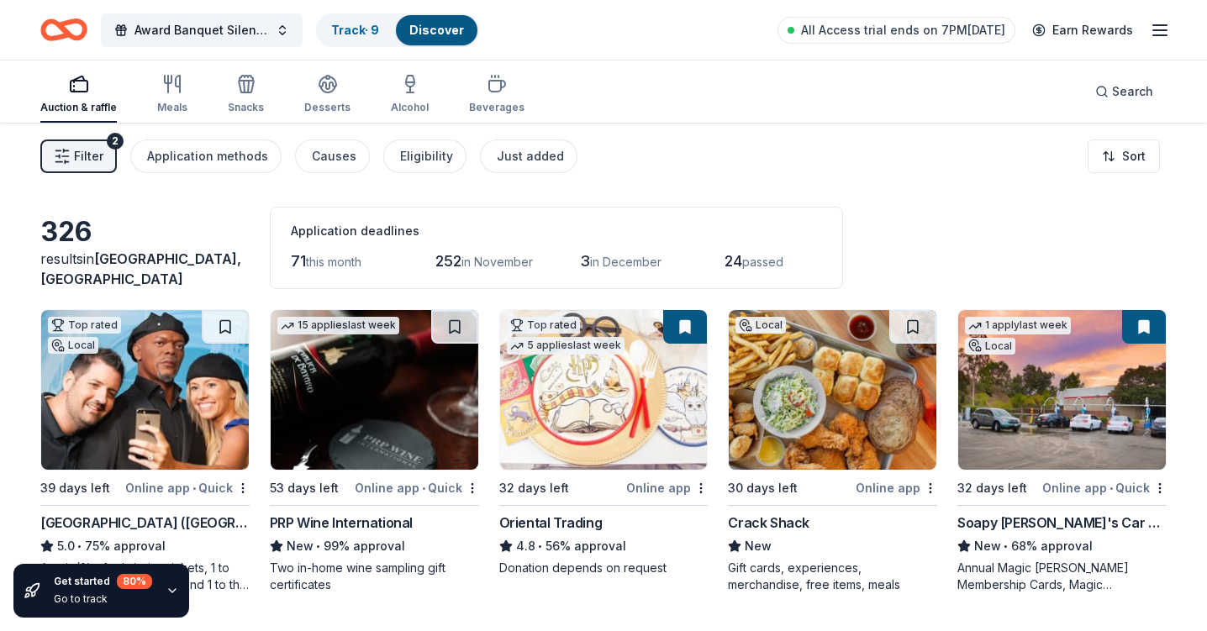
click at [1178, 4] on div "Award Banquet Silent Auction Track · 9 Discover All Access trial ends on 7PM[DA…" at bounding box center [603, 30] width 1207 height 60
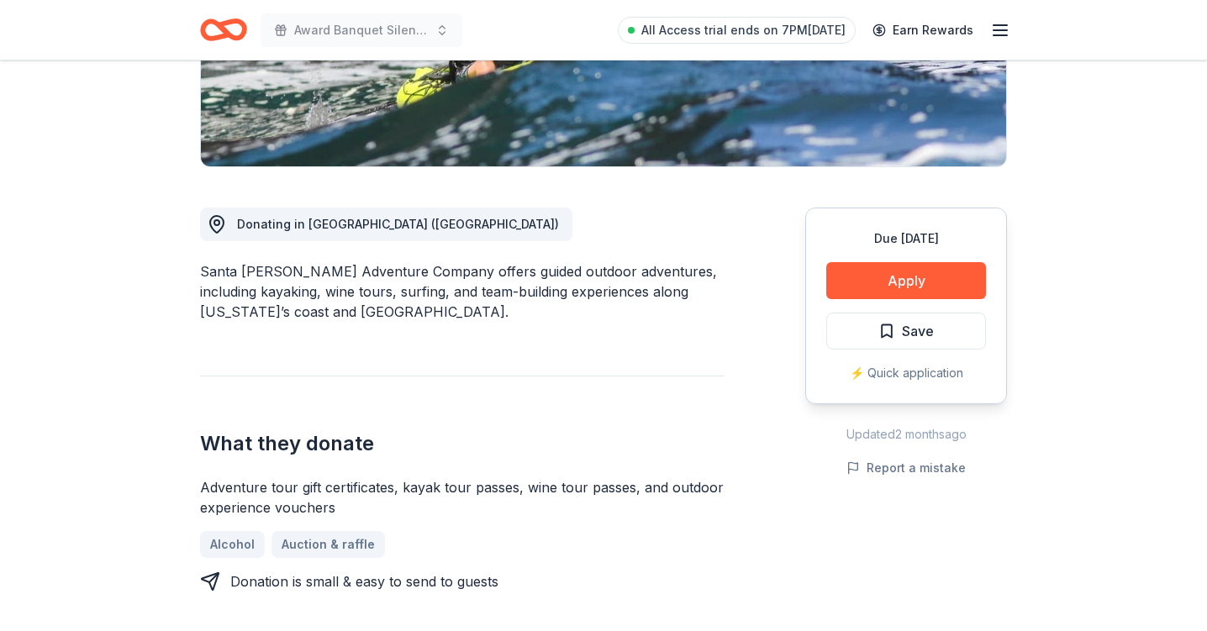
scroll to position [346, 0]
